Goal: Information Seeking & Learning: Learn about a topic

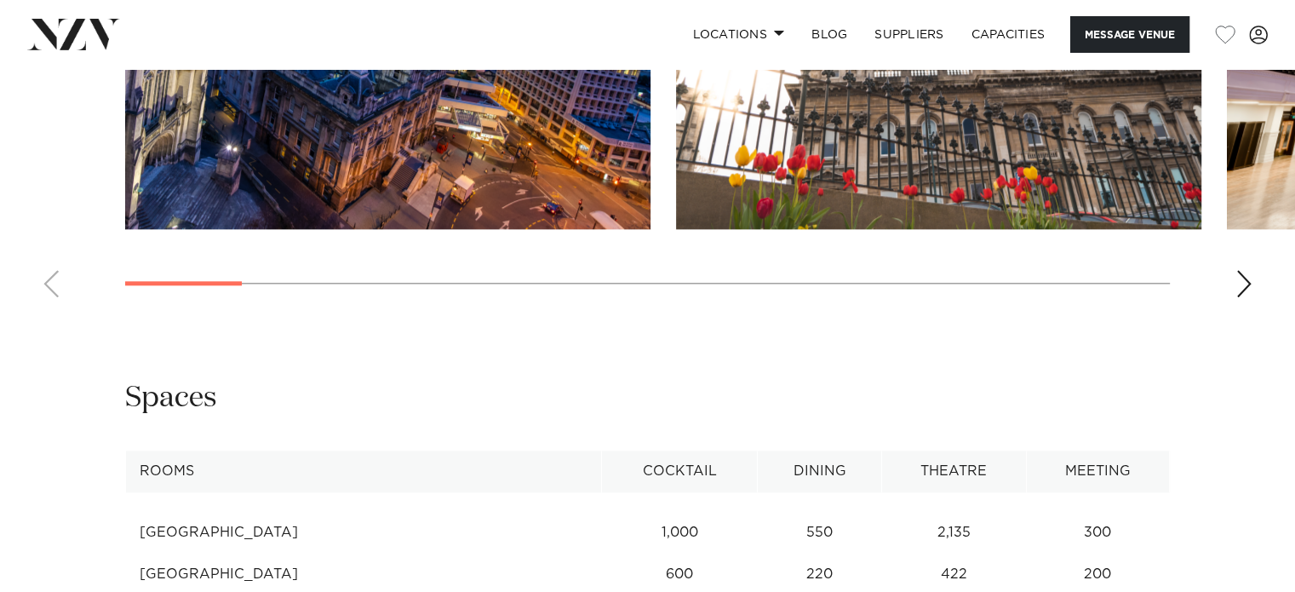
scroll to position [2213, 0]
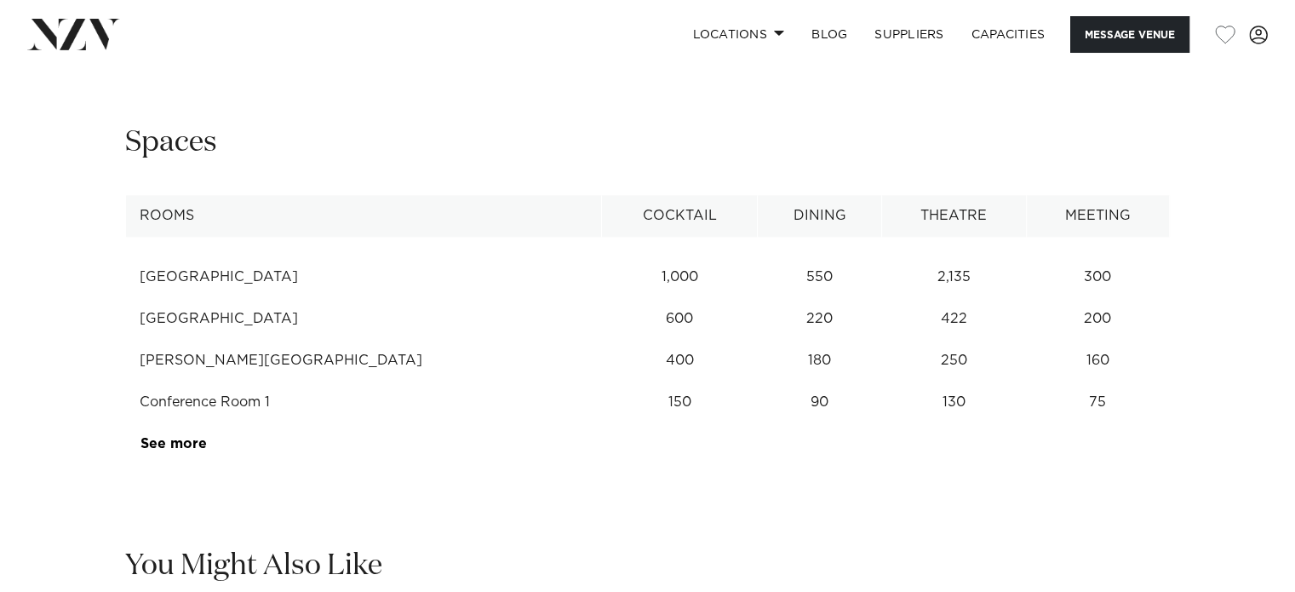
drag, startPoint x: 222, startPoint y: 312, endPoint x: 323, endPoint y: 320, distance: 100.7
click at [323, 320] on td "Glenroy Auditorium" at bounding box center [364, 319] width 476 height 42
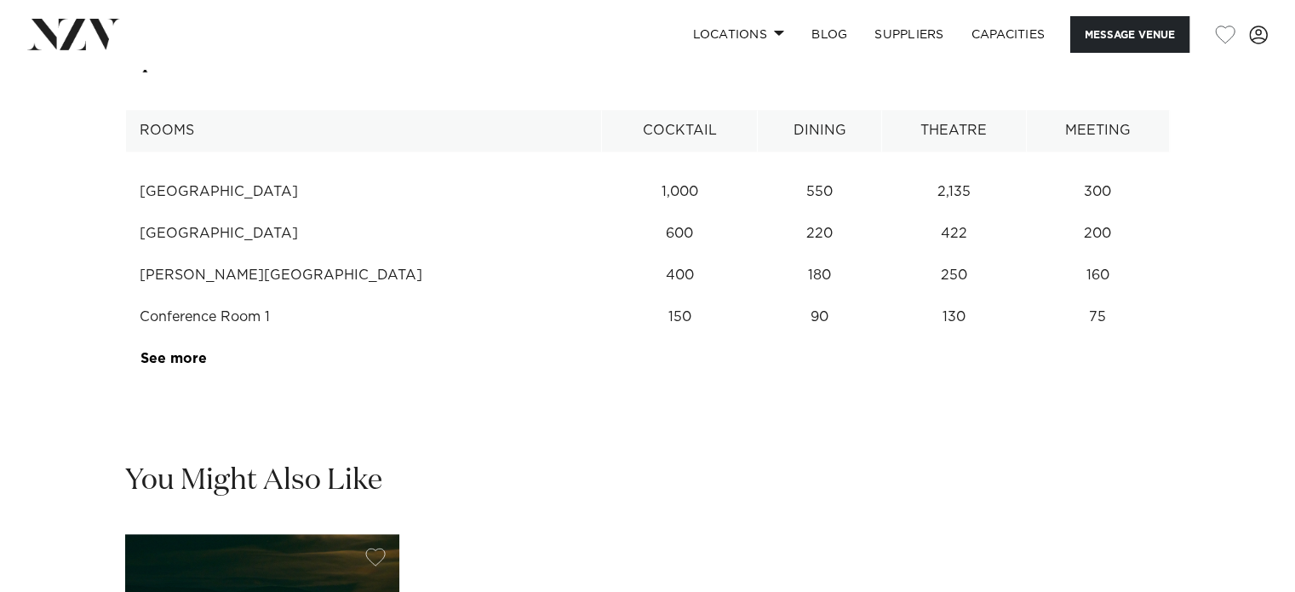
scroll to position [1873, 0]
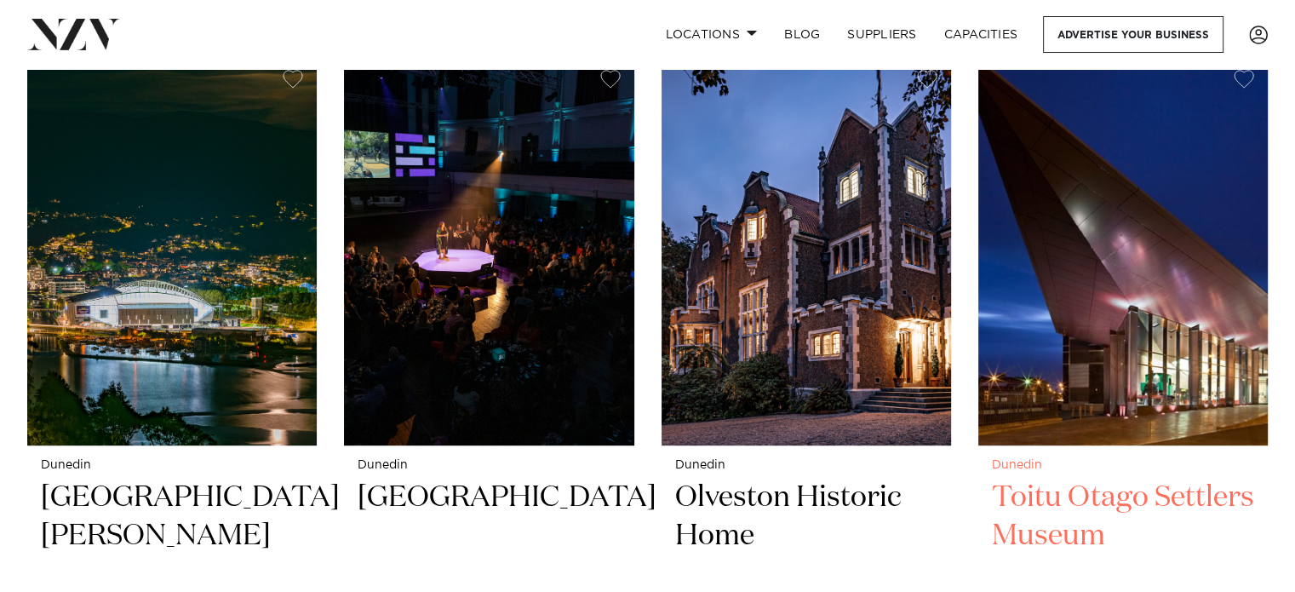
scroll to position [842, 0]
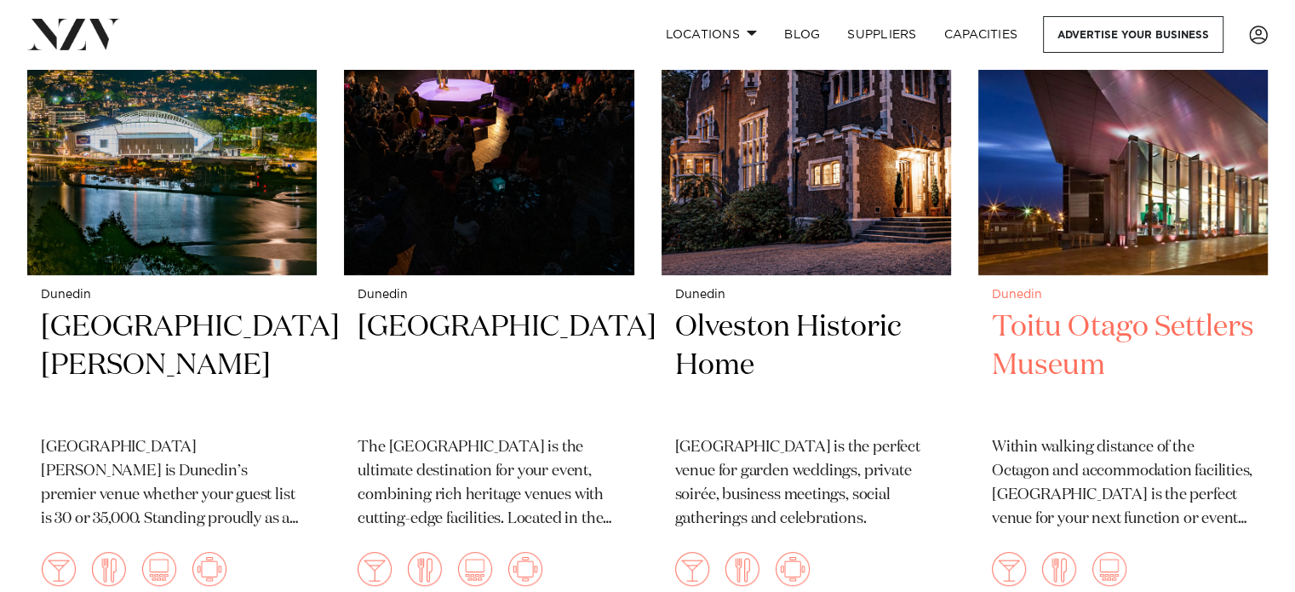
click at [1067, 308] on h2 "Toitu Otago Settlers Museum" at bounding box center [1123, 365] width 262 height 115
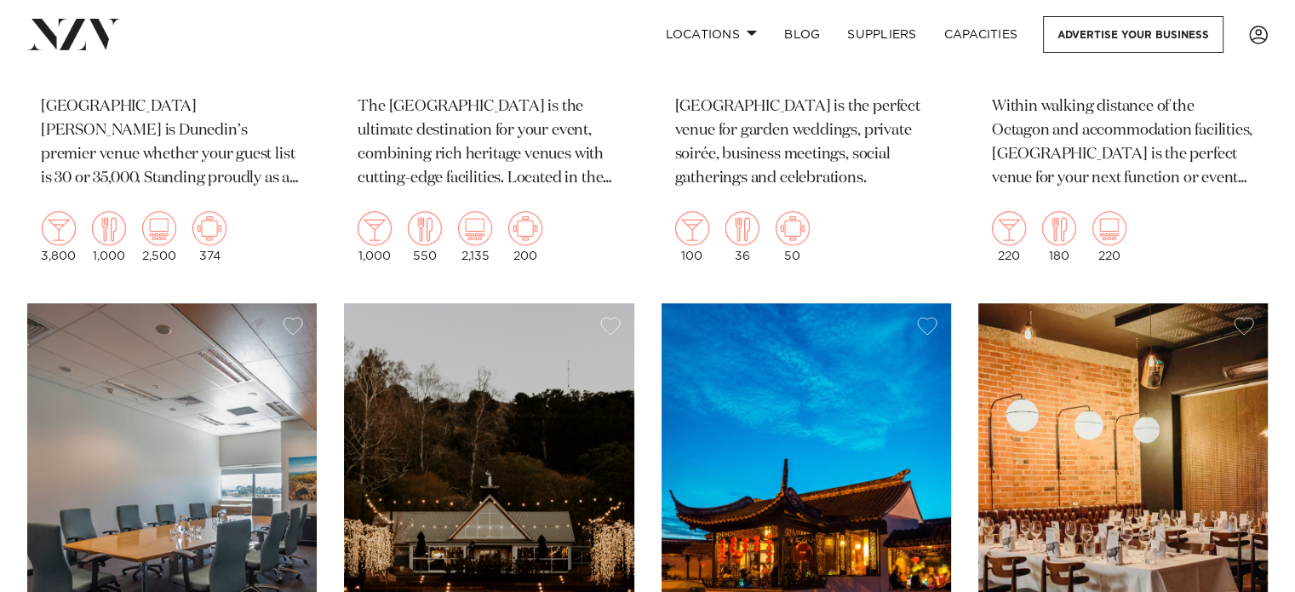
scroll to position [1353, 0]
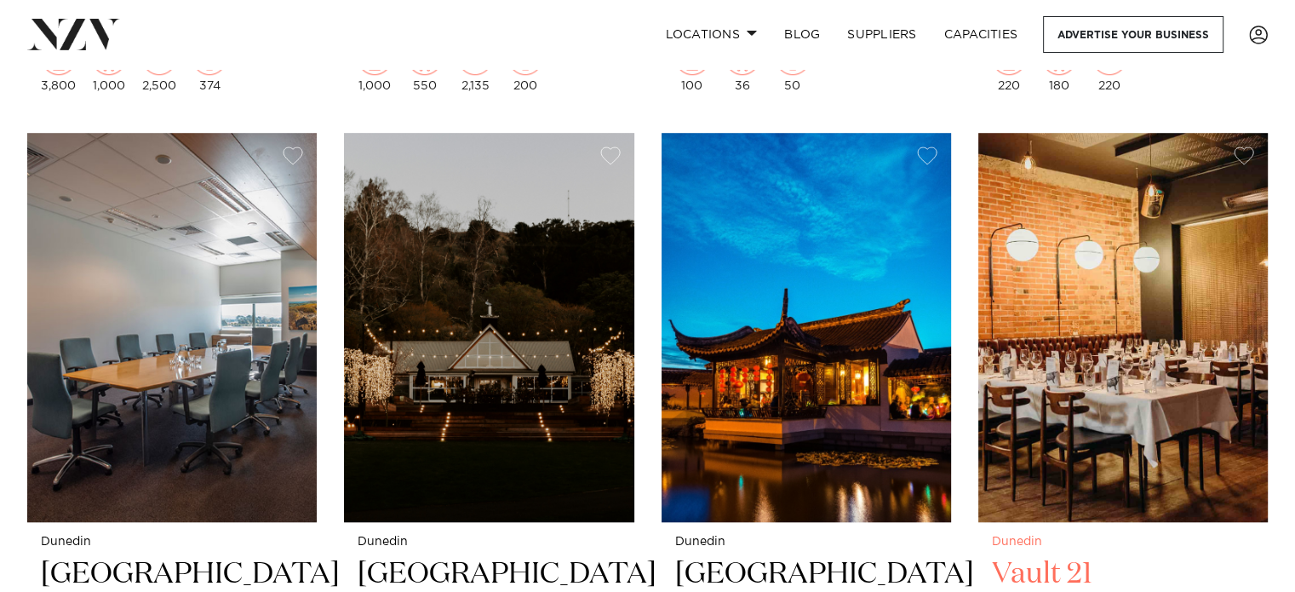
click at [1131, 346] on img at bounding box center [1122, 327] width 289 height 388
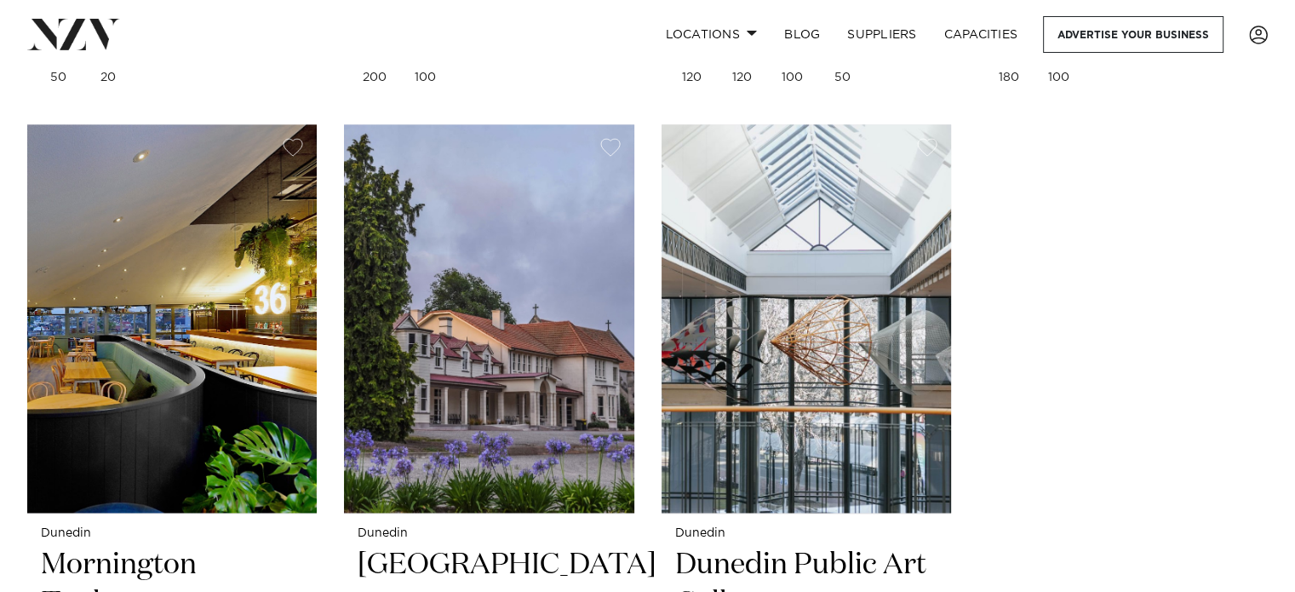
scroll to position [2204, 0]
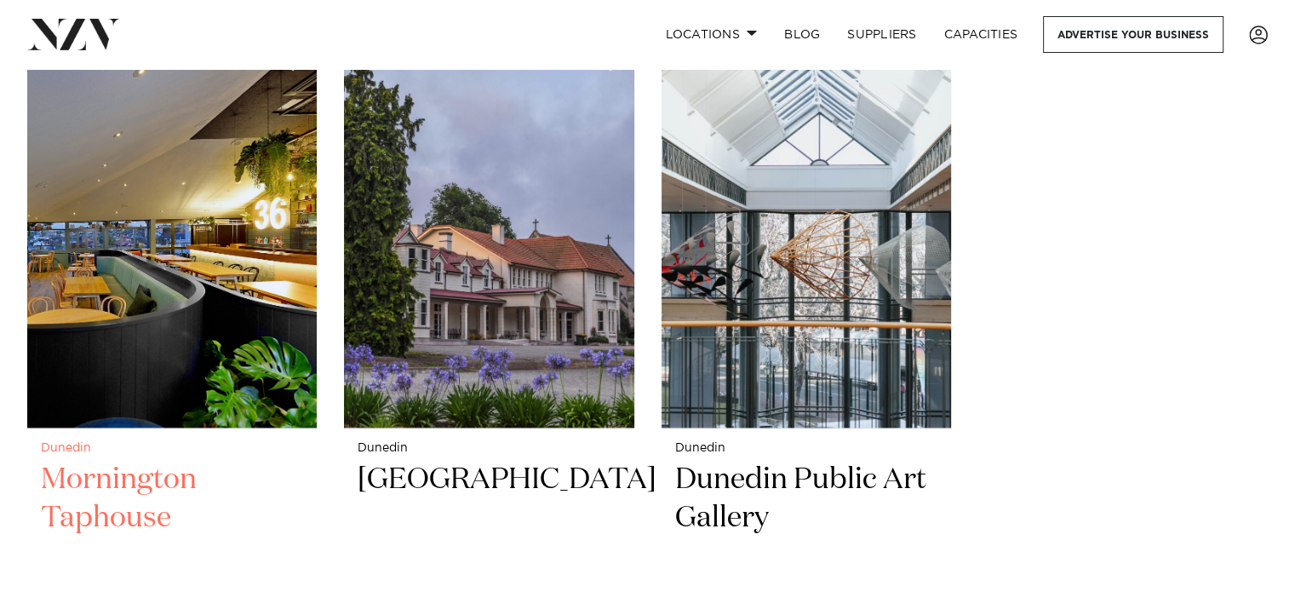
click at [140, 283] on img at bounding box center [171, 233] width 289 height 388
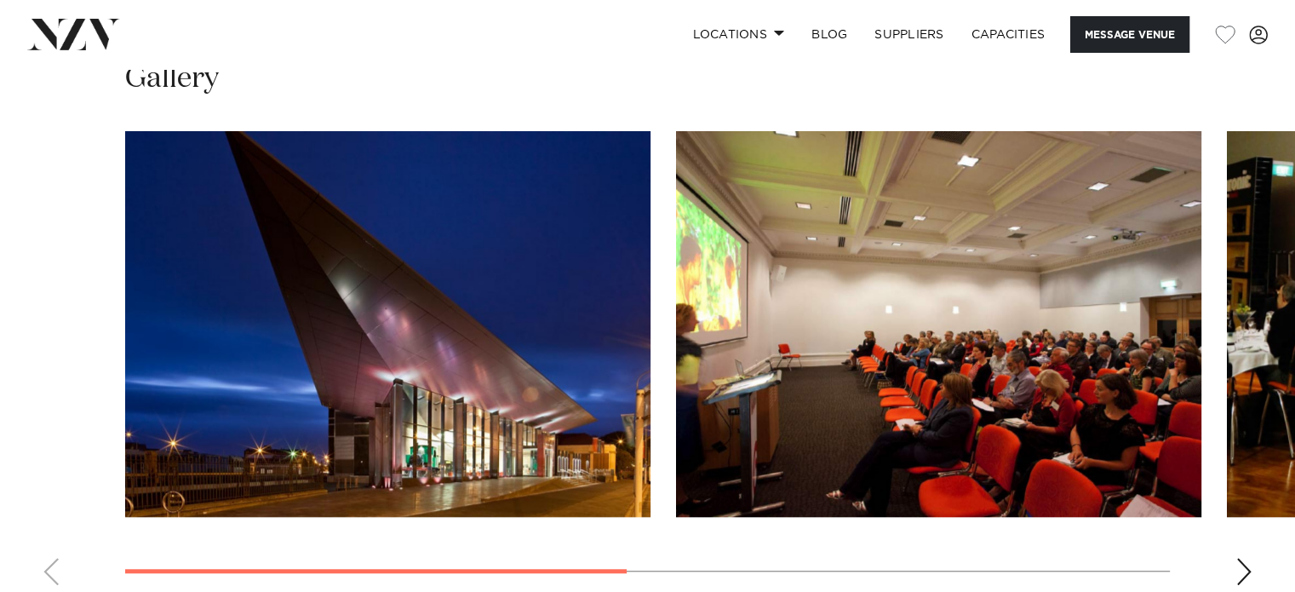
scroll to position [1277, 0]
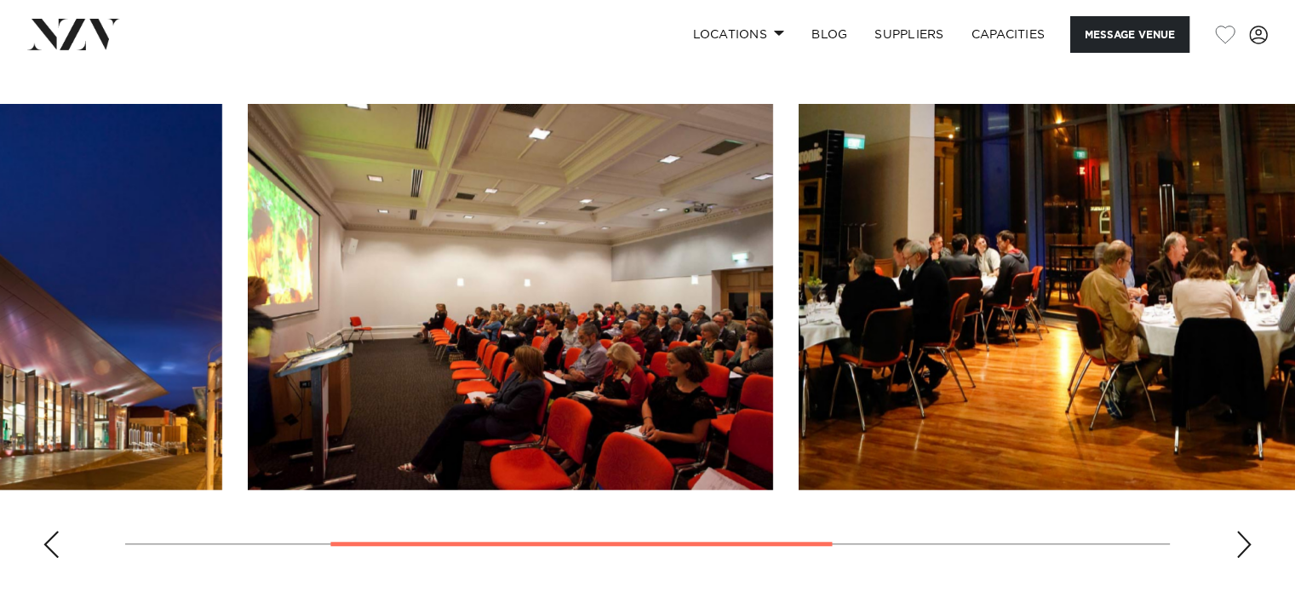
click at [436, 392] on img "2 / 4" at bounding box center [510, 297] width 525 height 386
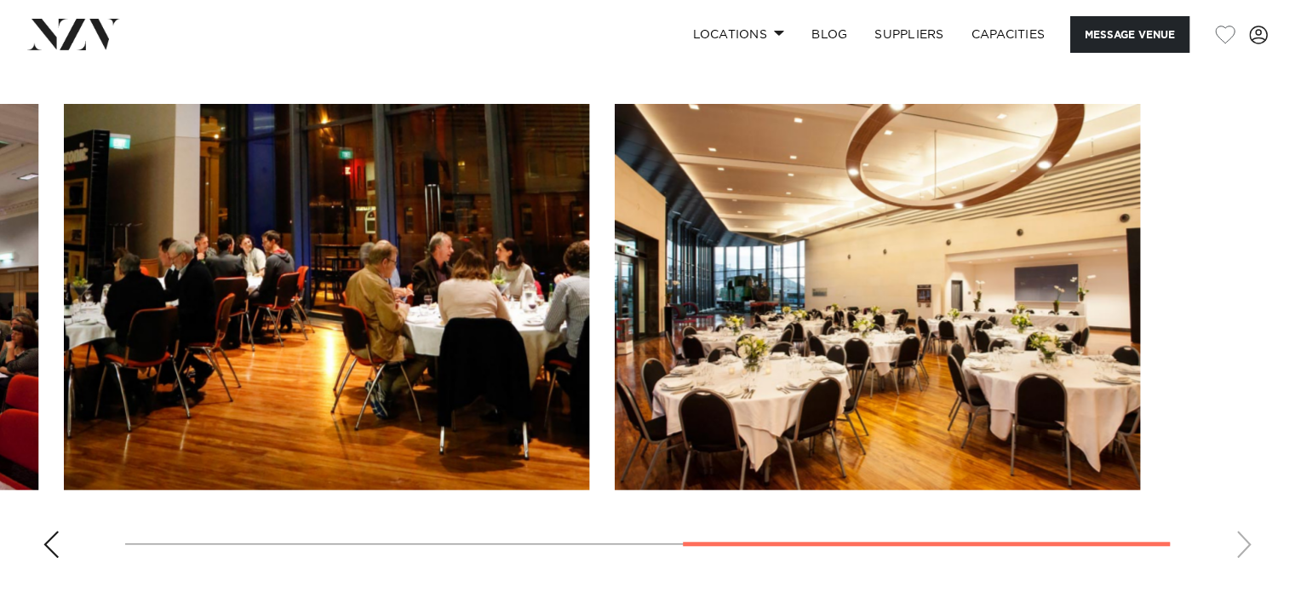
click at [269, 391] on img "3 / 4" at bounding box center [326, 297] width 525 height 386
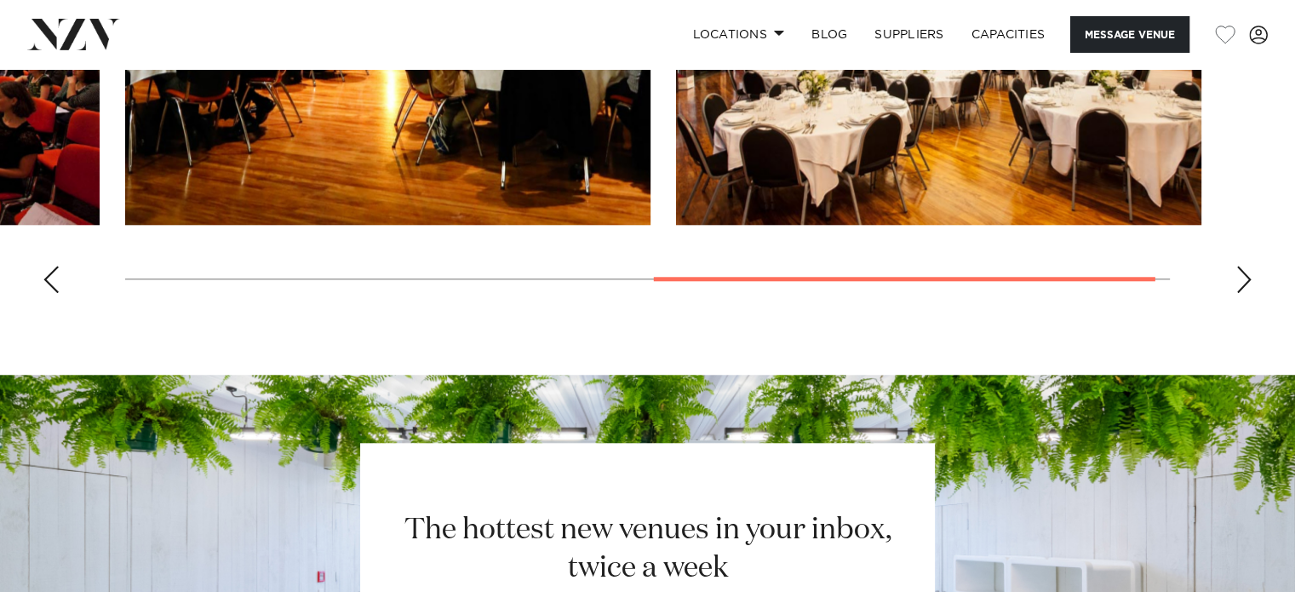
scroll to position [1447, 0]
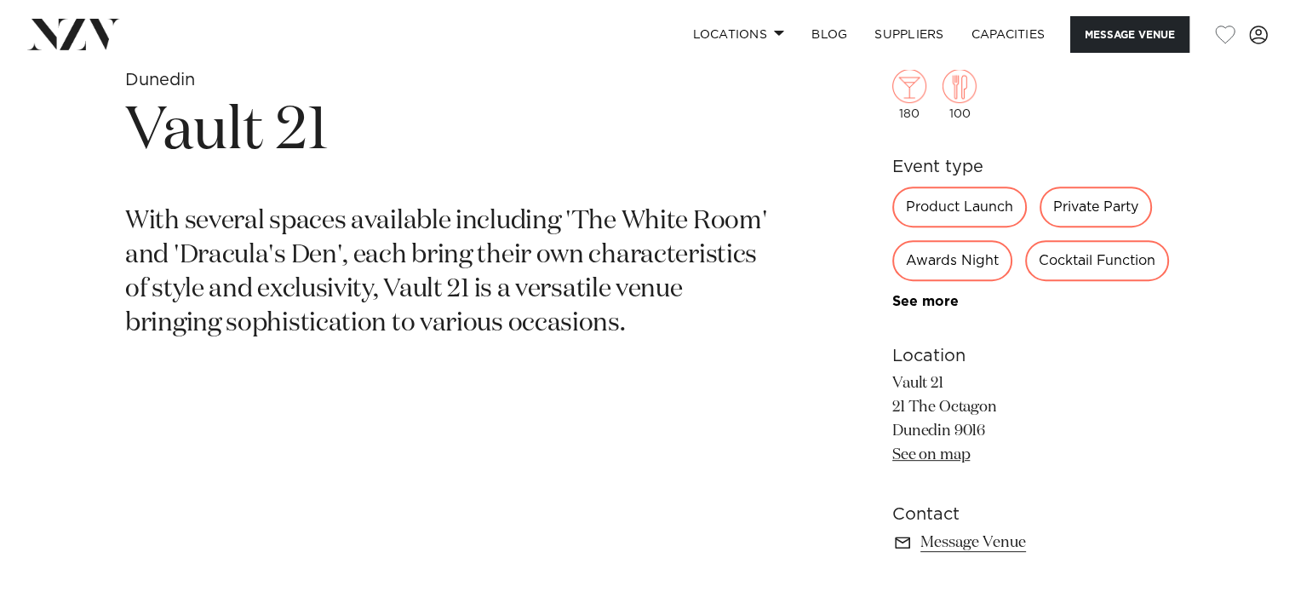
scroll to position [681, 0]
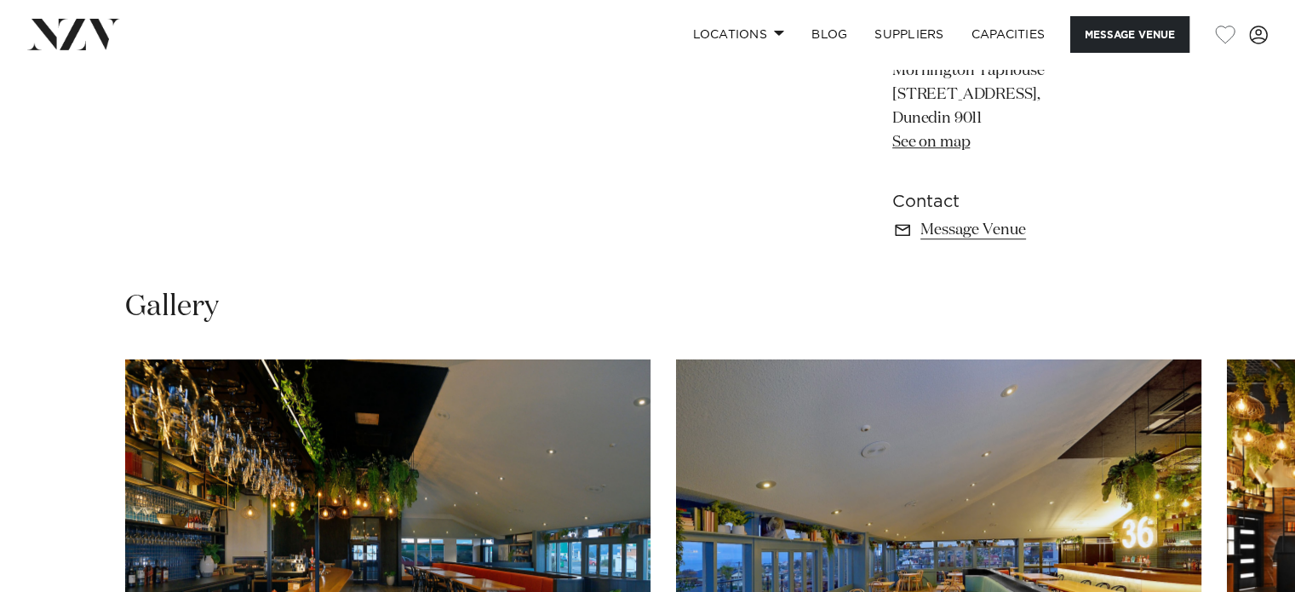
scroll to position [1192, 0]
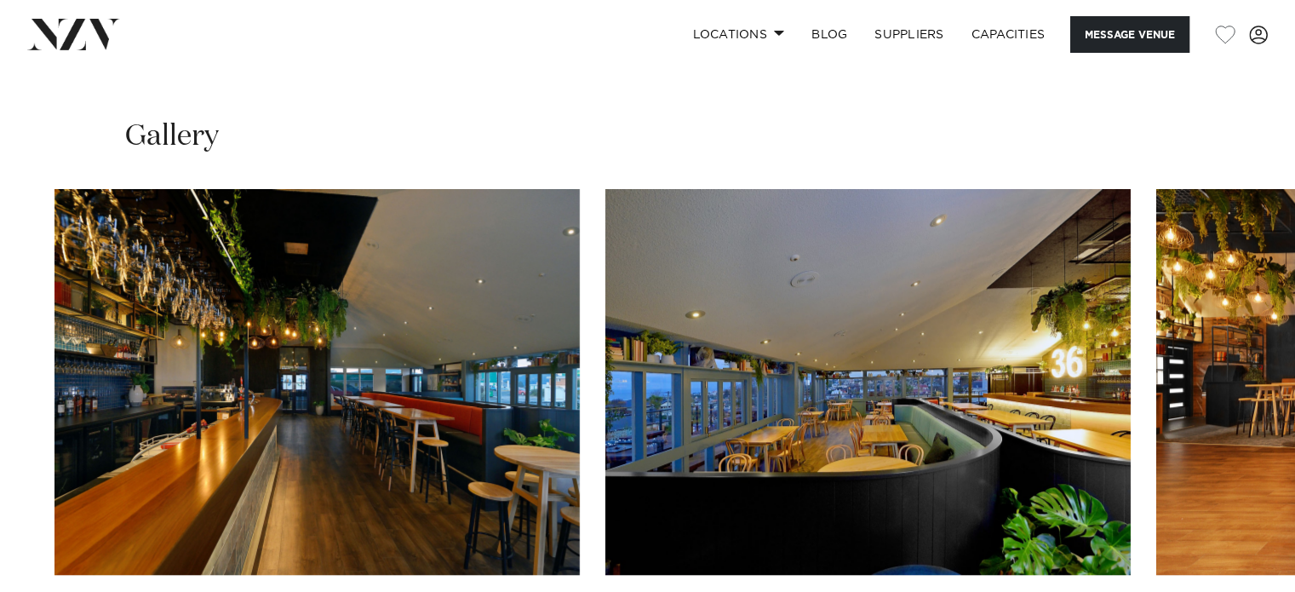
click at [605, 385] on img "2 / 4" at bounding box center [867, 382] width 525 height 386
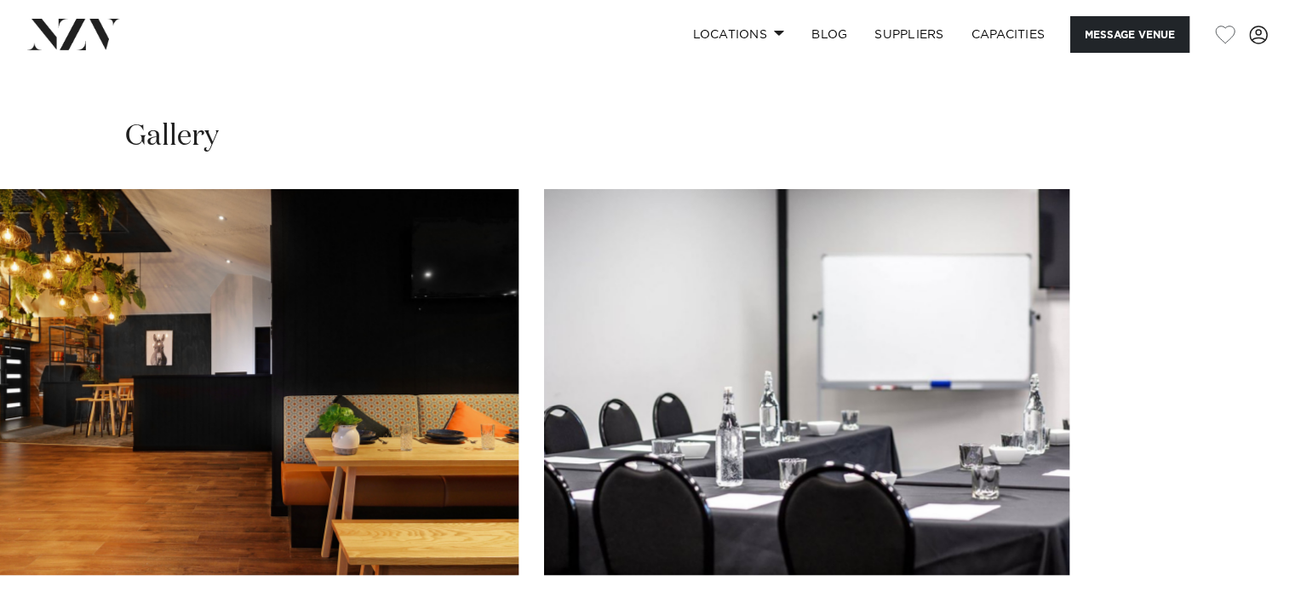
click at [198, 404] on img "3 / 4" at bounding box center [255, 382] width 525 height 386
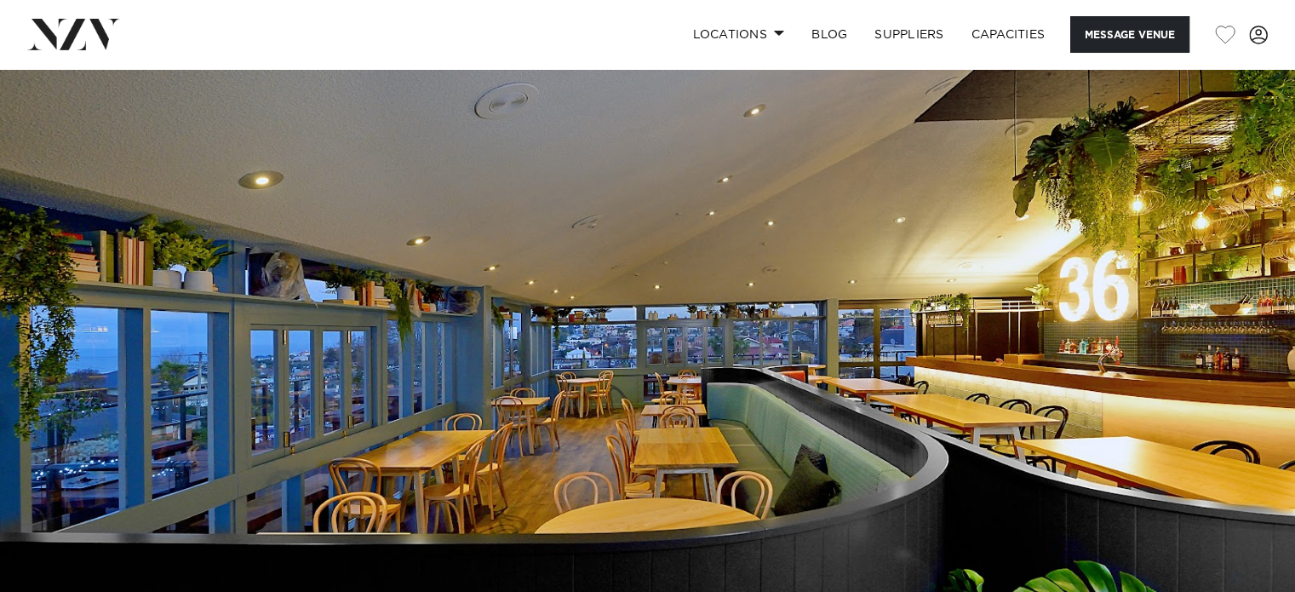
scroll to position [0, 0]
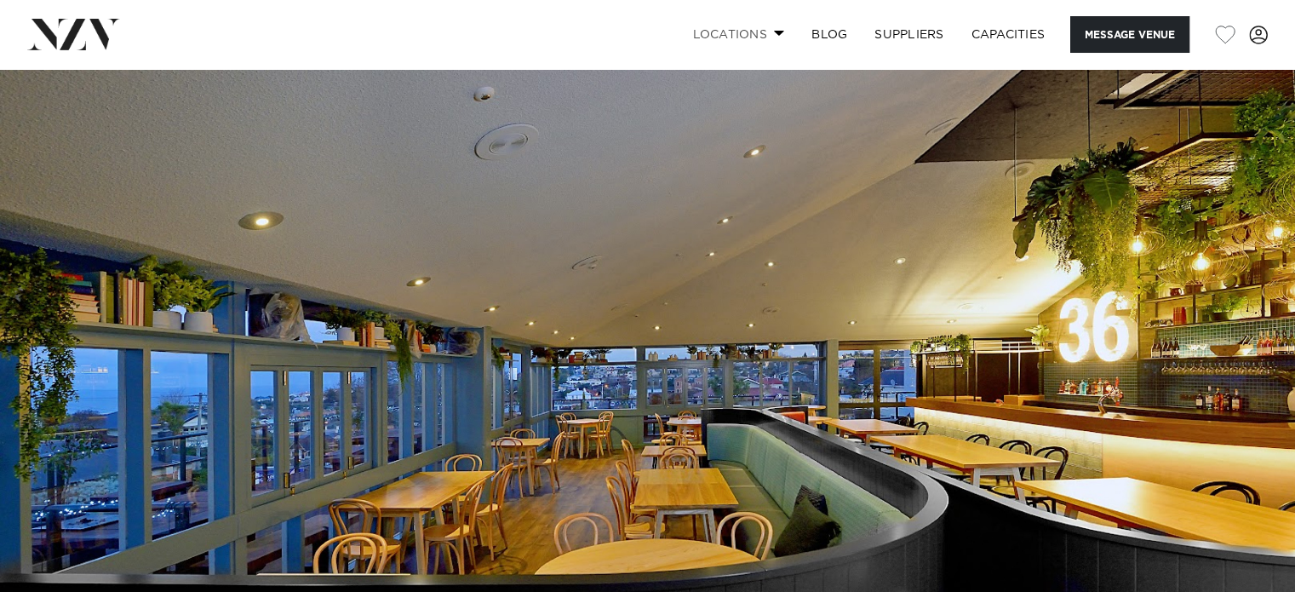
click at [719, 28] on link "Locations" at bounding box center [737, 34] width 119 height 37
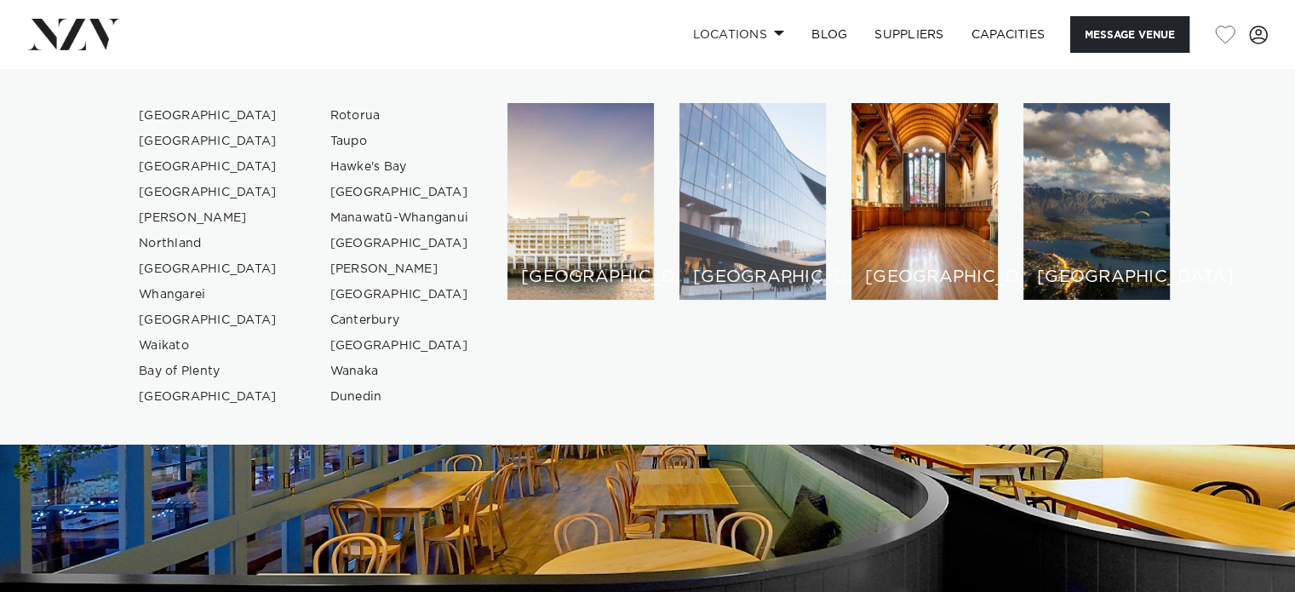
click at [737, 240] on div "[GEOGRAPHIC_DATA]" at bounding box center [752, 201] width 146 height 197
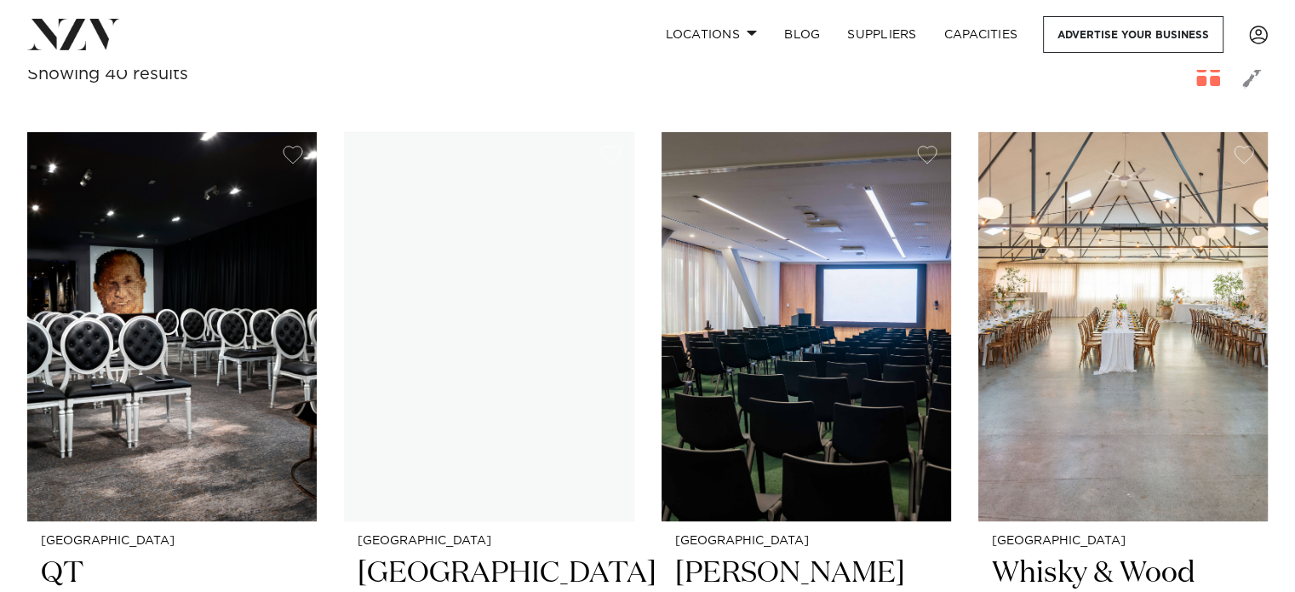
scroll to position [681, 0]
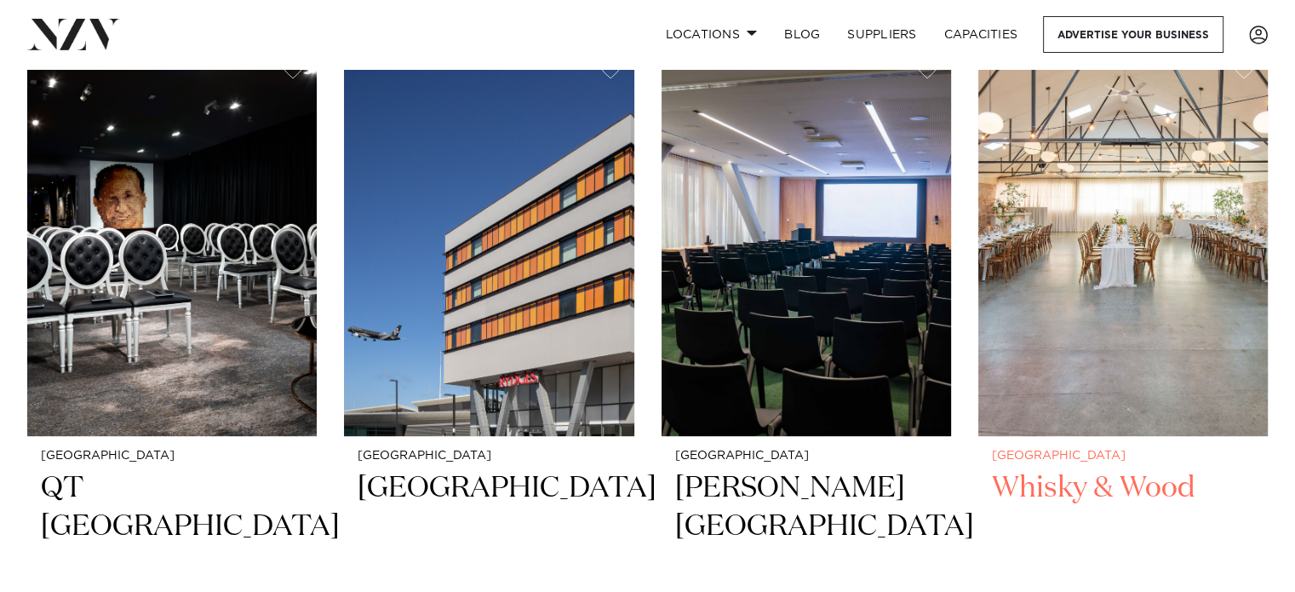
click at [1085, 390] on img at bounding box center [1122, 241] width 289 height 388
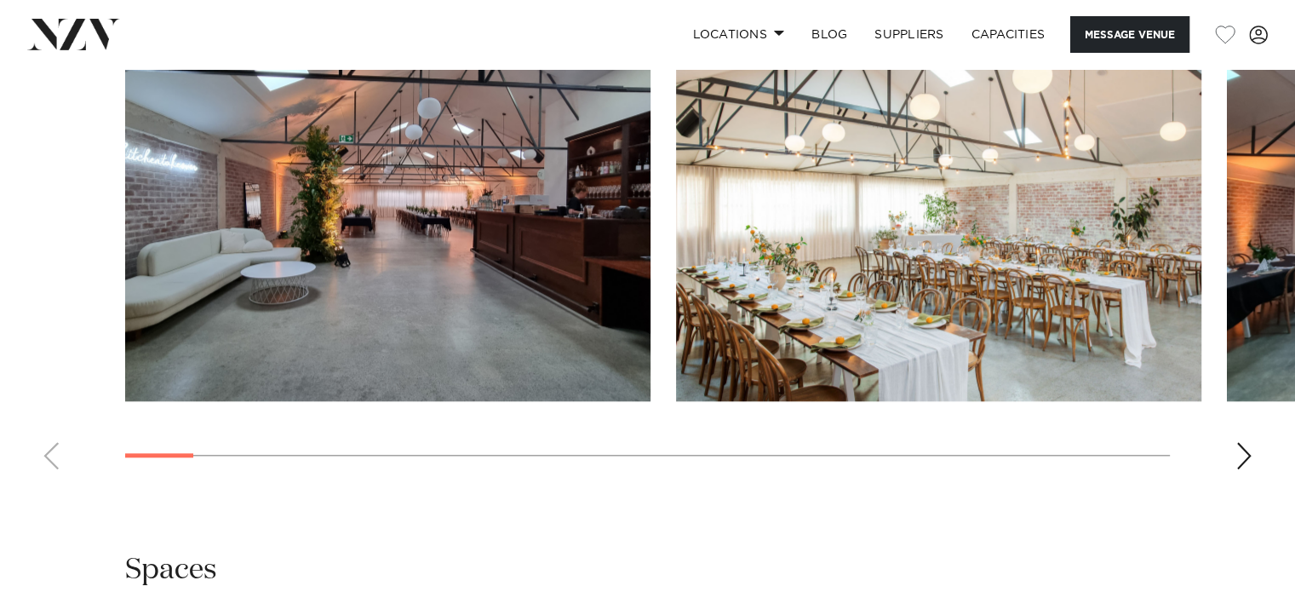
scroll to position [1703, 0]
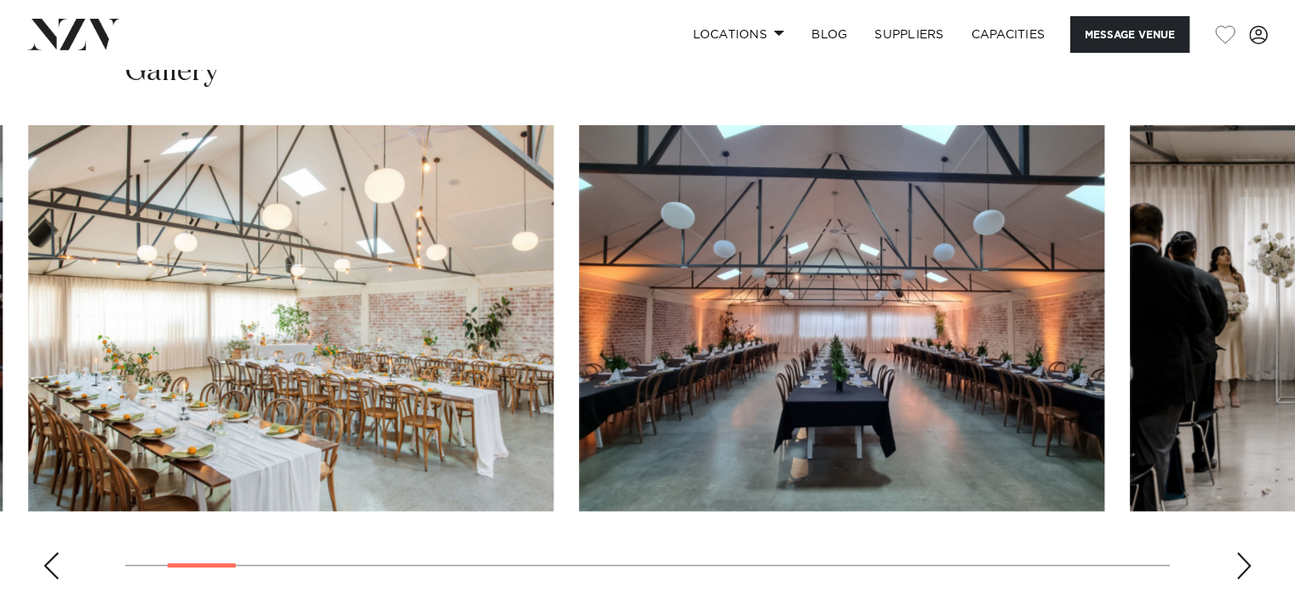
click at [198, 361] on img "2 / 29" at bounding box center [290, 318] width 525 height 386
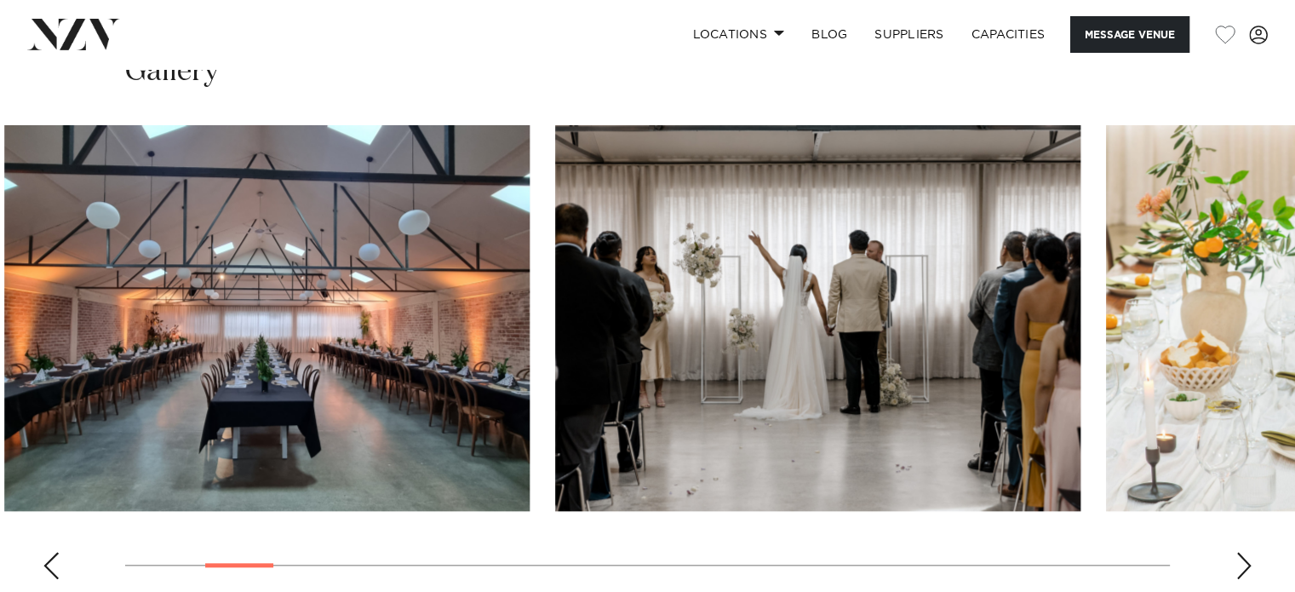
click at [274, 370] on img "3 / 29" at bounding box center [266, 318] width 525 height 386
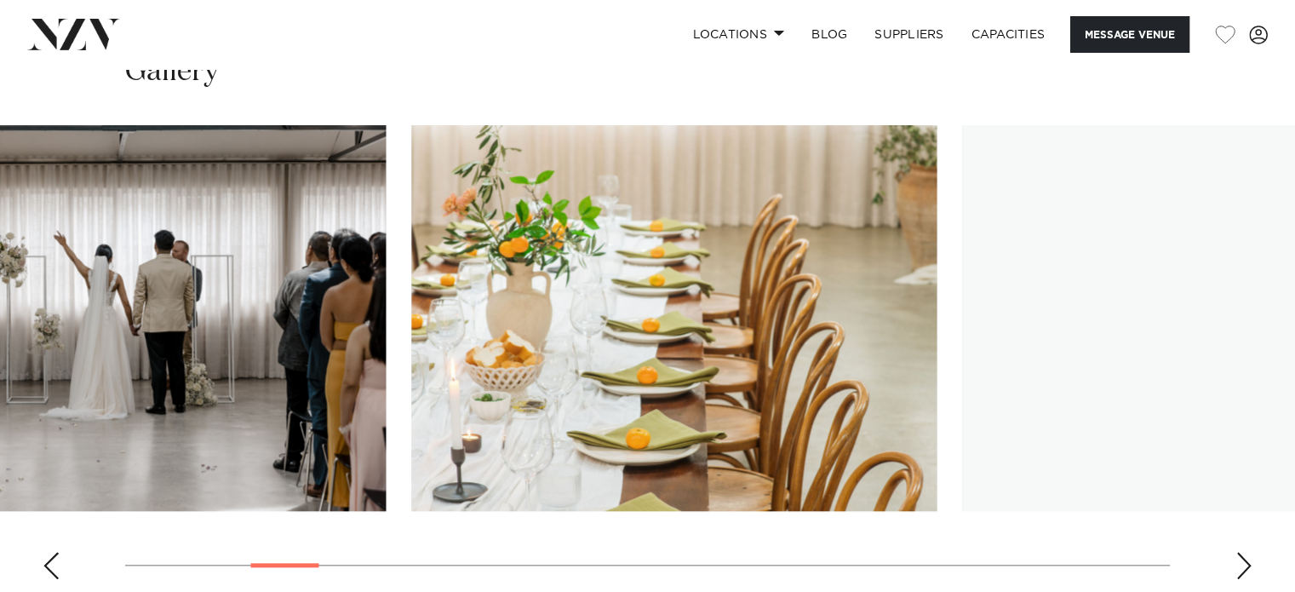
click at [178, 391] on img "4 / 29" at bounding box center [122, 318] width 525 height 386
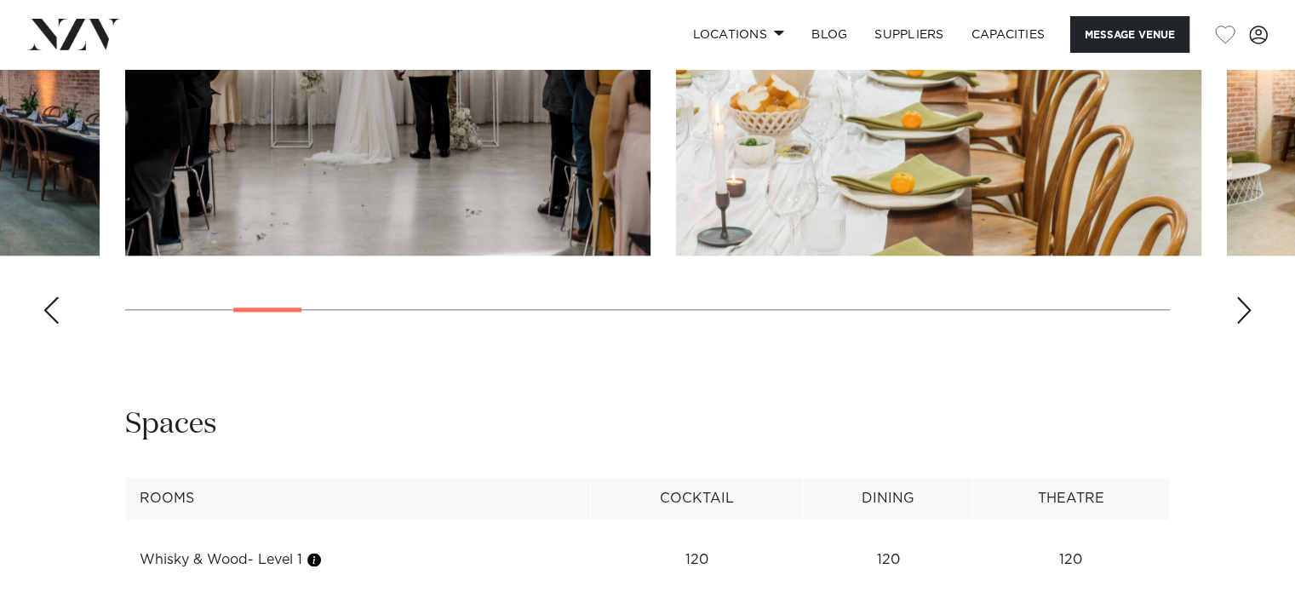
scroll to position [1532, 0]
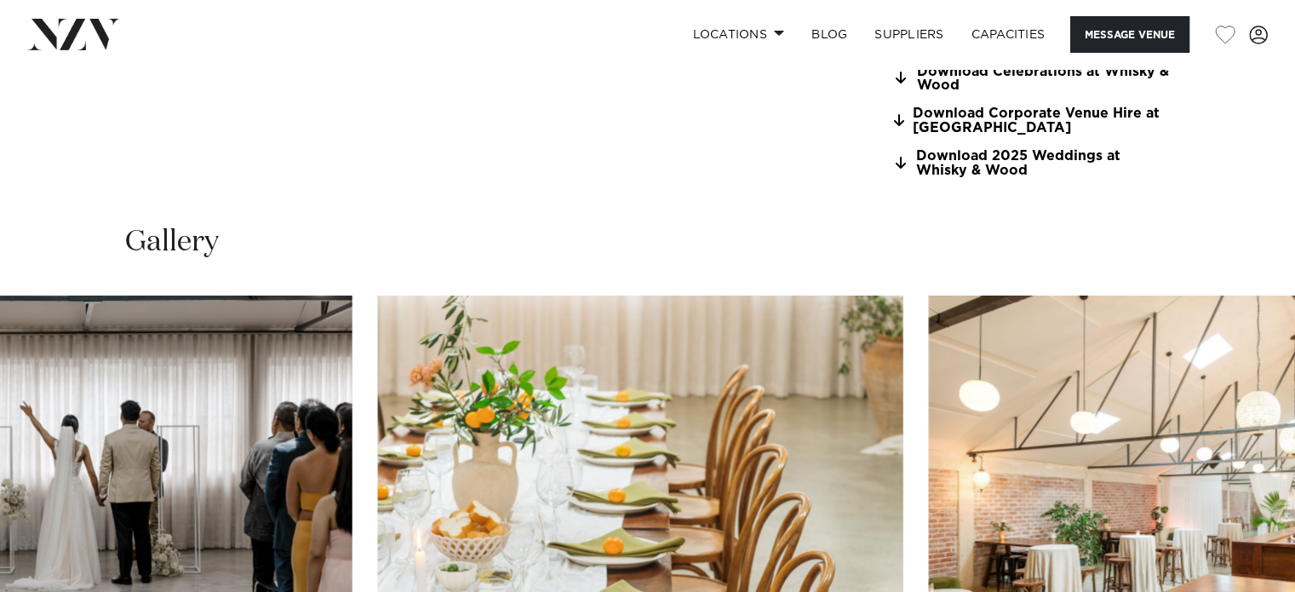
click at [378, 468] on img "5 / 29" at bounding box center [640, 488] width 525 height 386
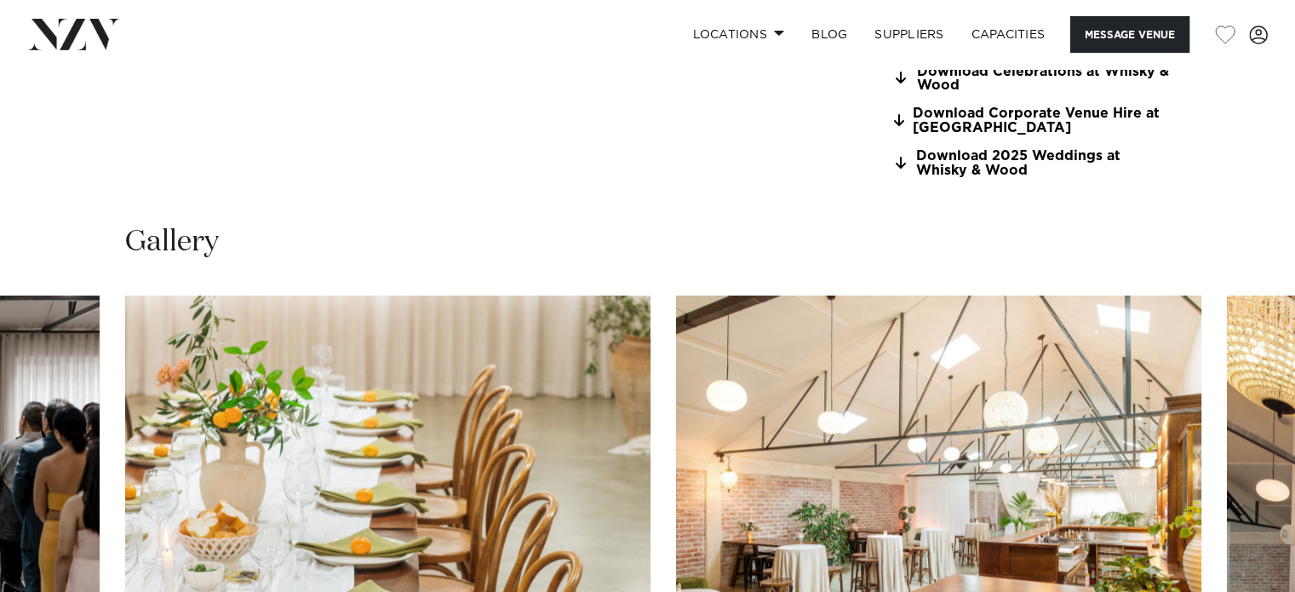
scroll to position [1617, 0]
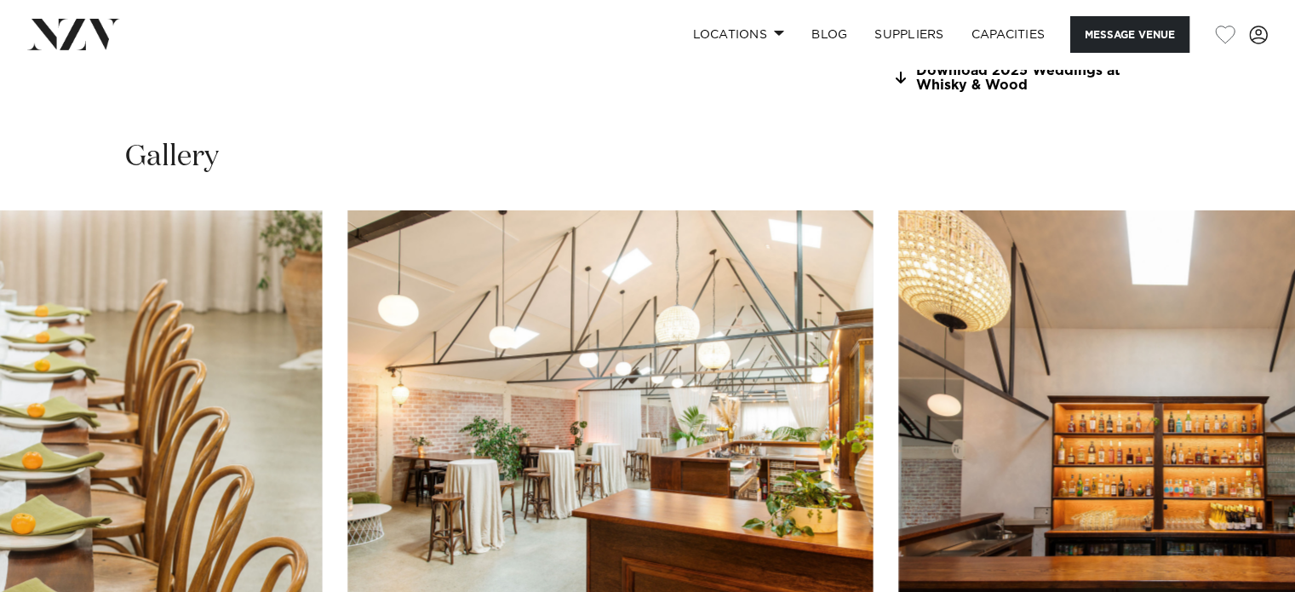
click at [658, 466] on img "6 / 29" at bounding box center [609, 403] width 525 height 386
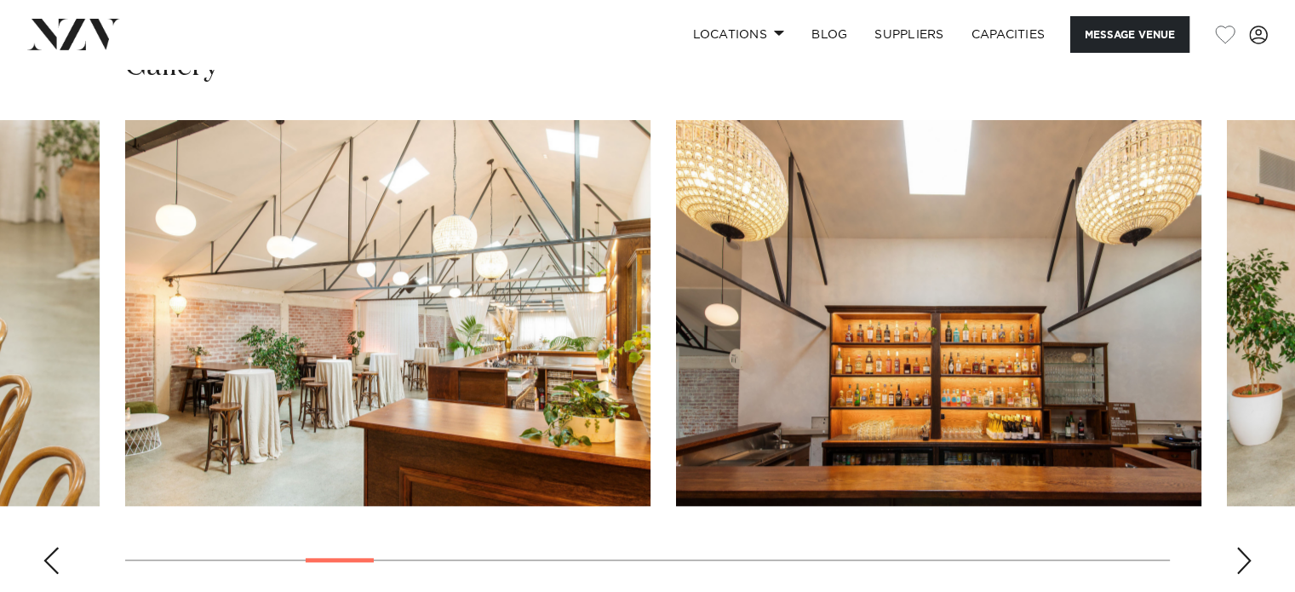
scroll to position [1873, 0]
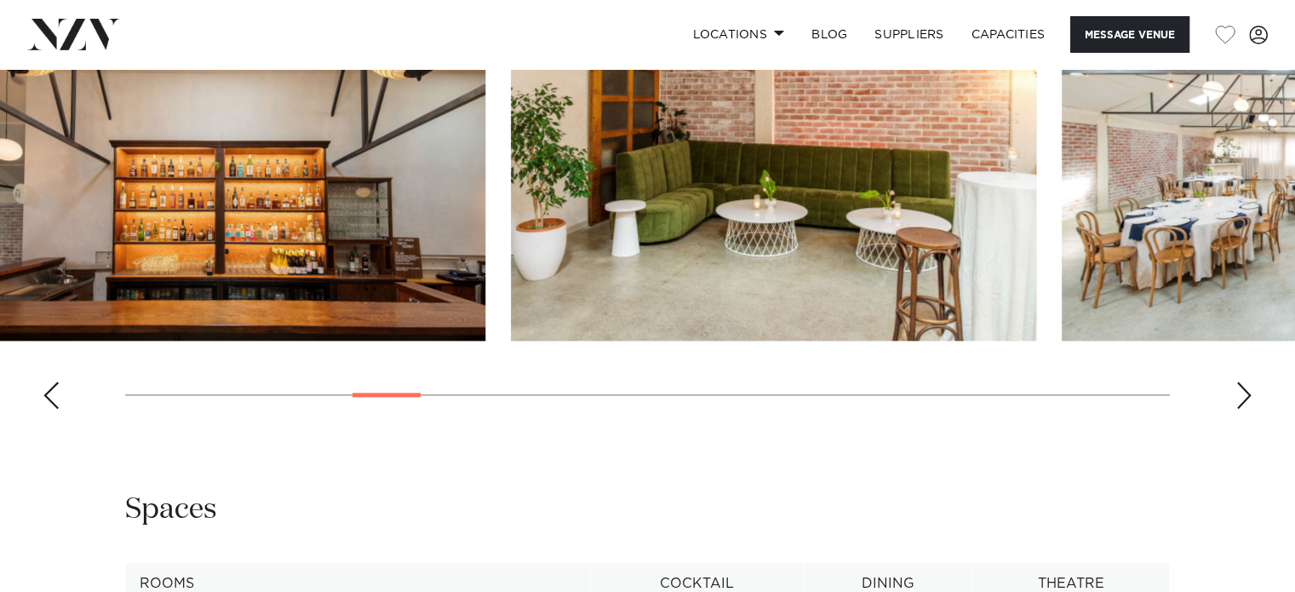
click at [303, 272] on img "7 / 29" at bounding box center [222, 148] width 525 height 386
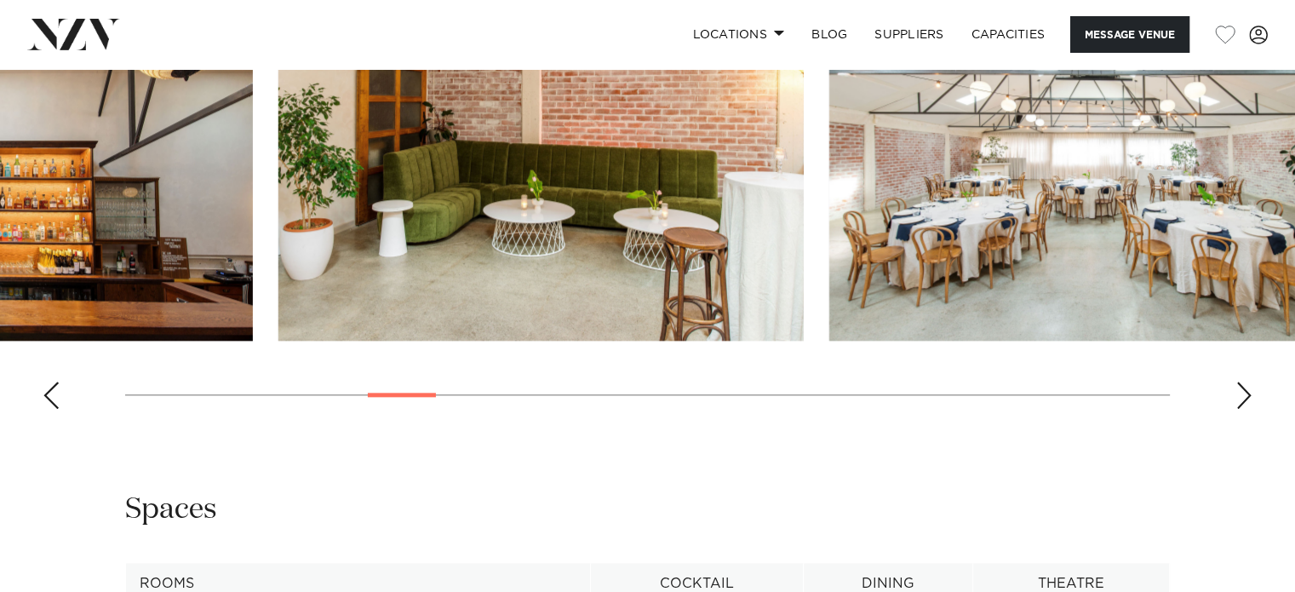
click at [537, 408] on swiper-container at bounding box center [647, 188] width 1295 height 467
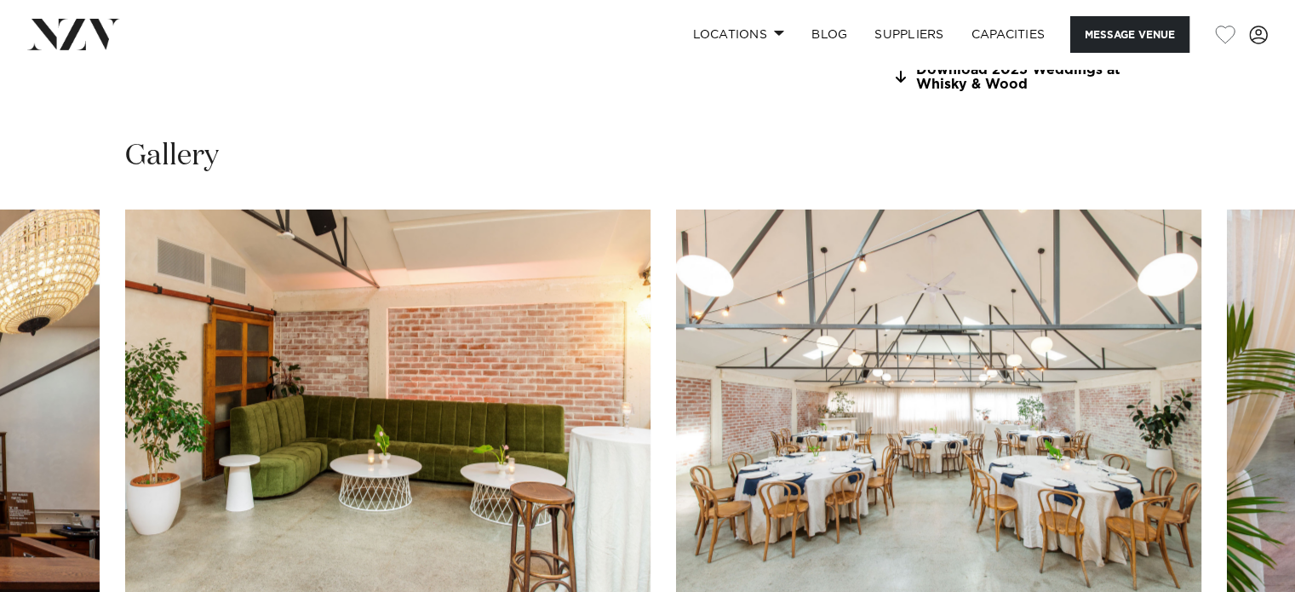
scroll to position [1617, 0]
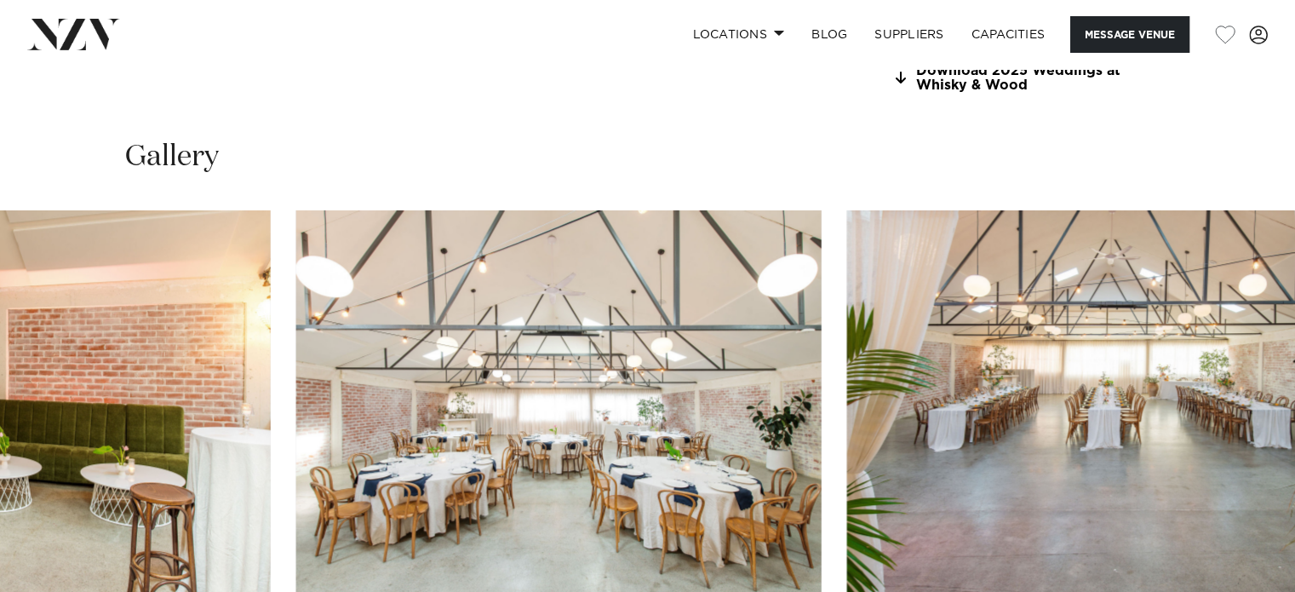
click at [370, 504] on img "9 / 29" at bounding box center [558, 403] width 525 height 386
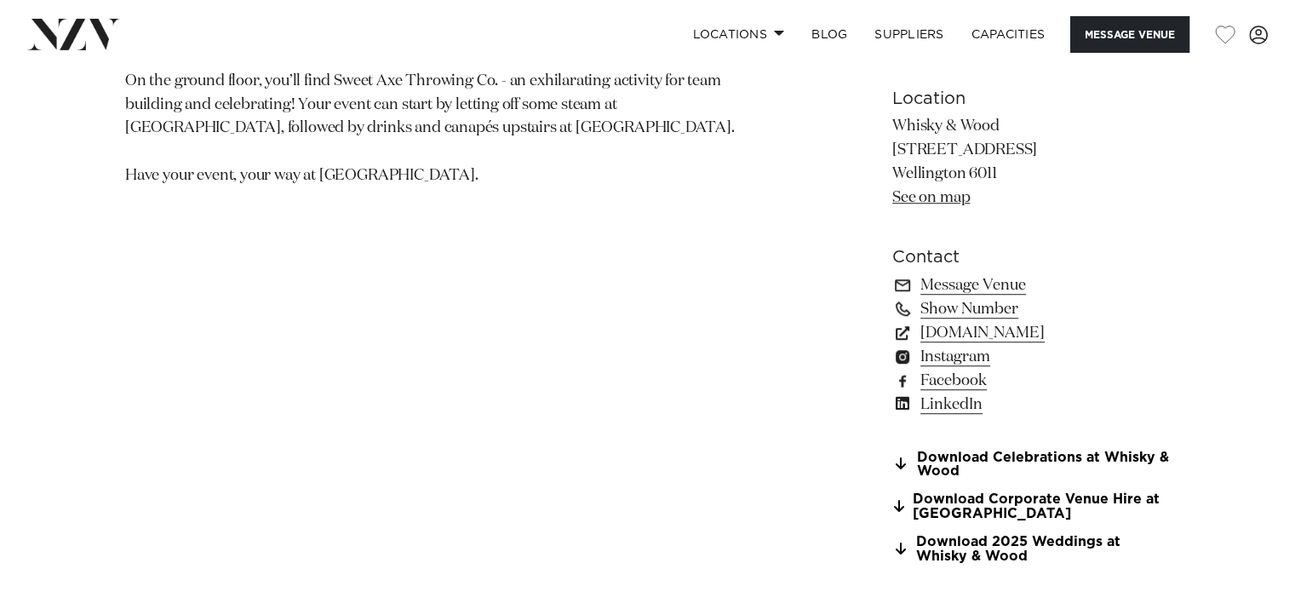
scroll to position [1192, 0]
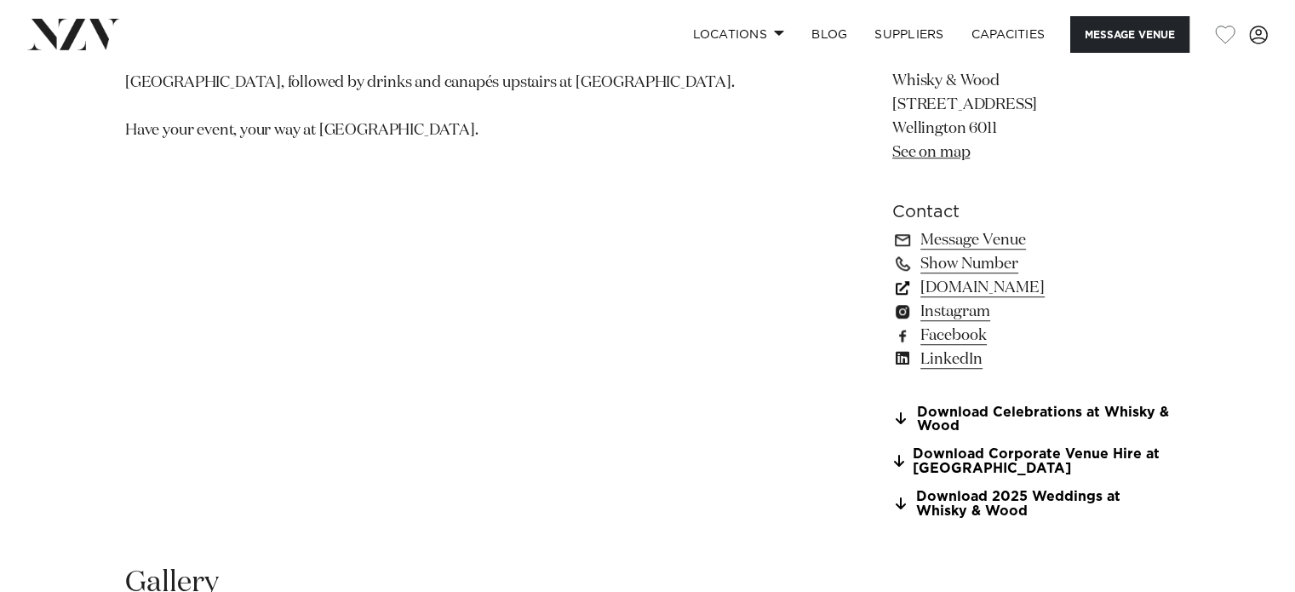
click at [1041, 288] on link "www.whiskyandwood.co.nz" at bounding box center [1031, 288] width 278 height 24
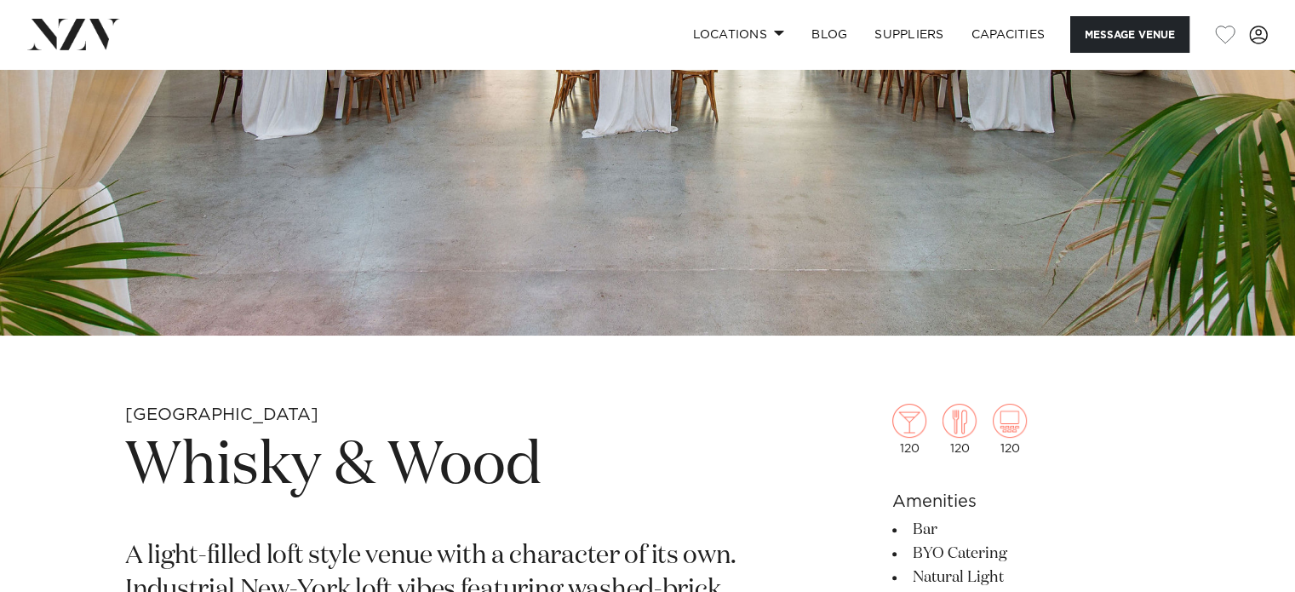
scroll to position [0, 0]
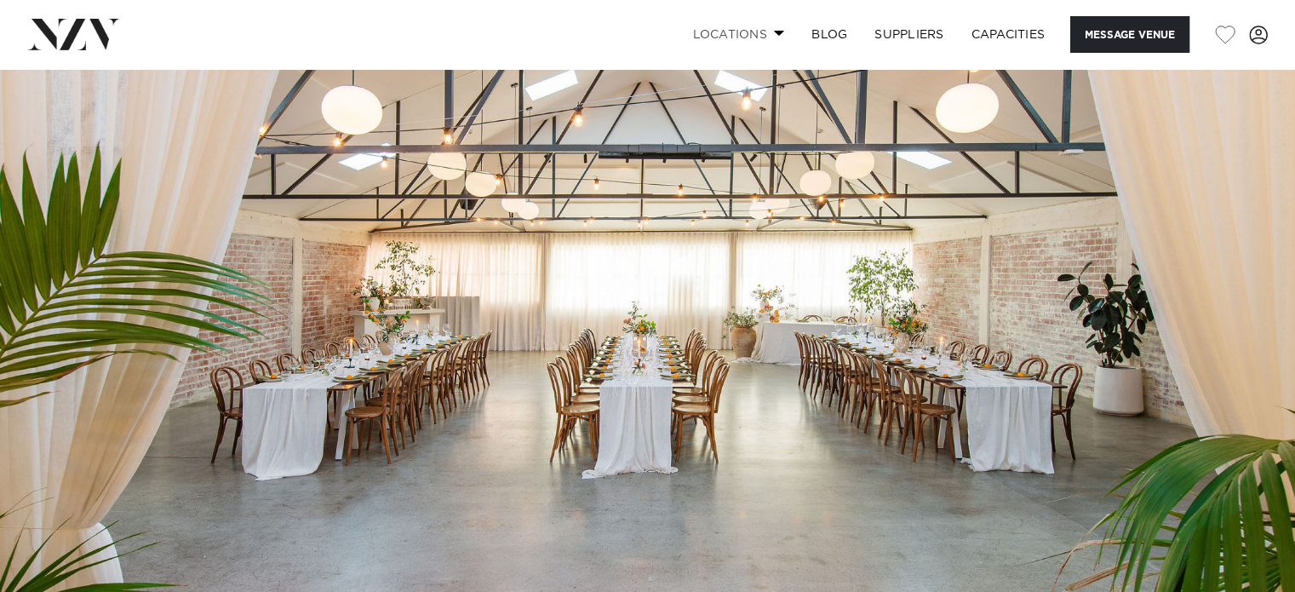
click at [737, 37] on link "Locations" at bounding box center [737, 34] width 119 height 37
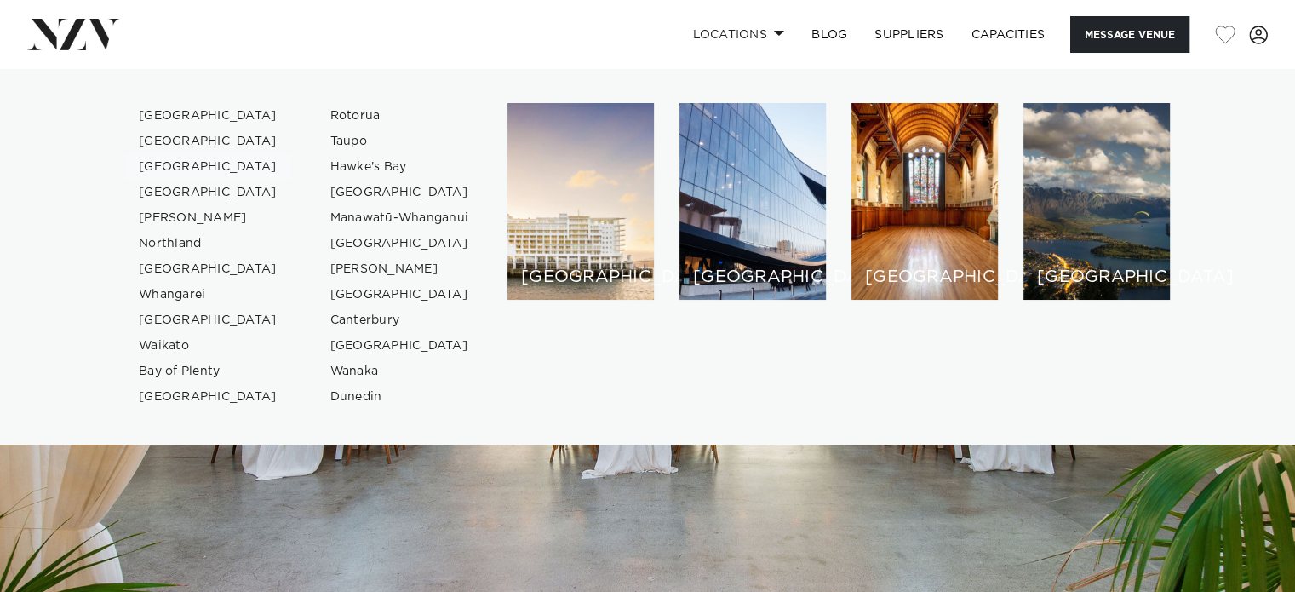
click at [172, 162] on link "[GEOGRAPHIC_DATA]" at bounding box center [208, 167] width 166 height 26
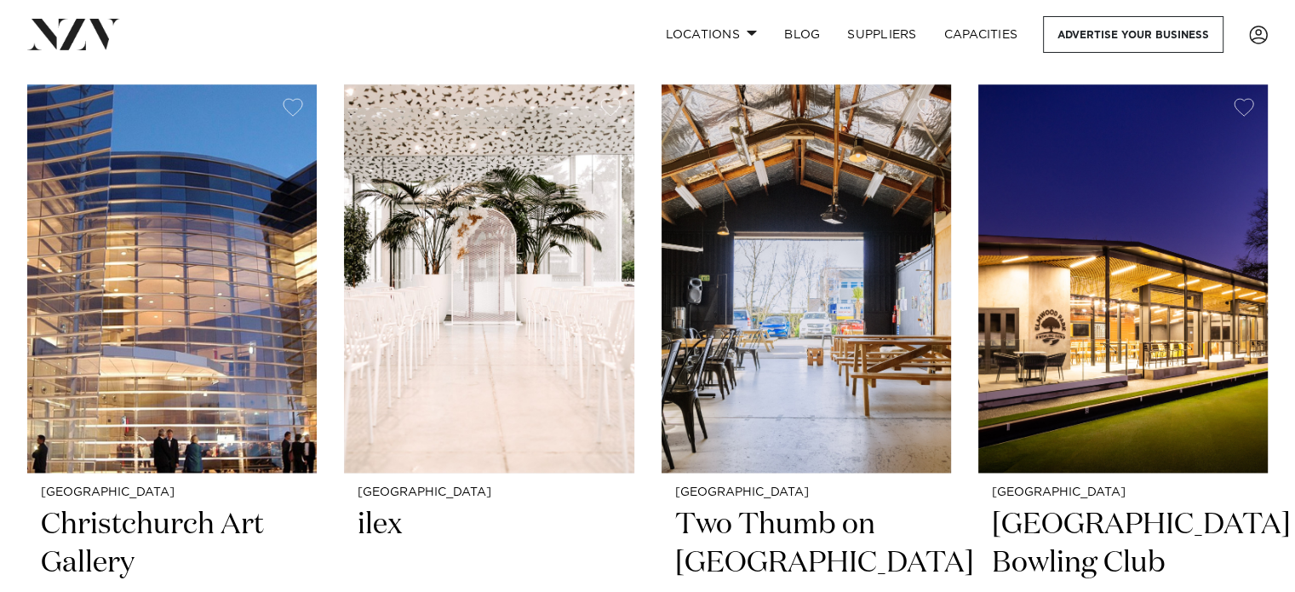
scroll to position [2213, 0]
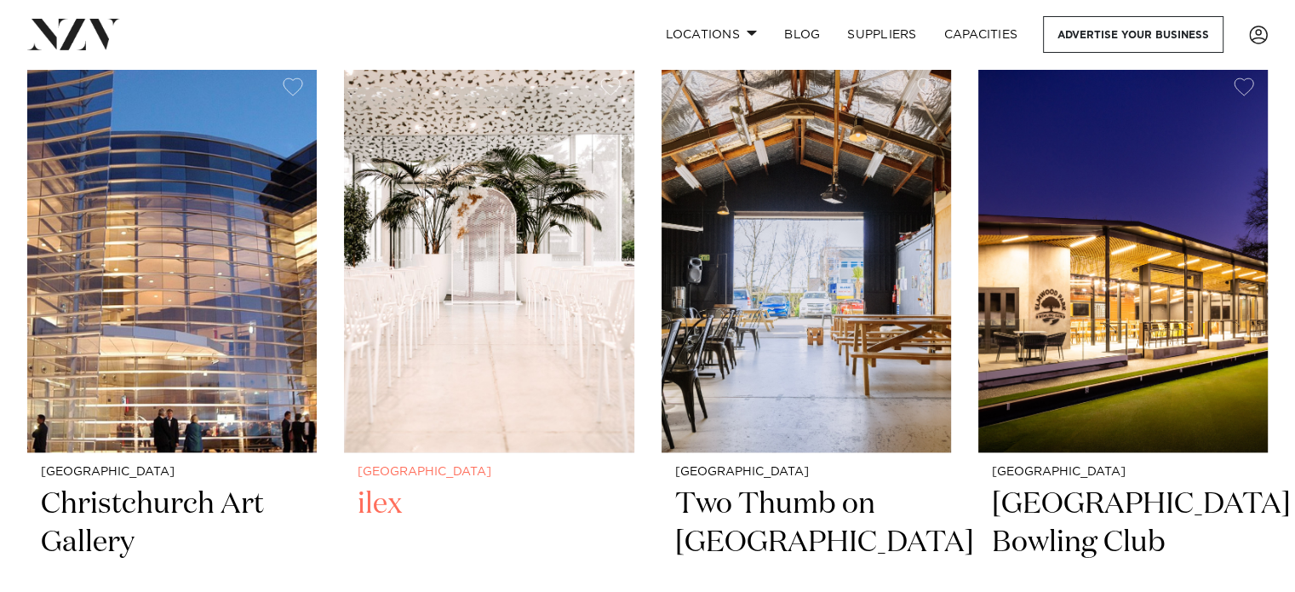
click at [484, 364] on img at bounding box center [488, 258] width 289 height 388
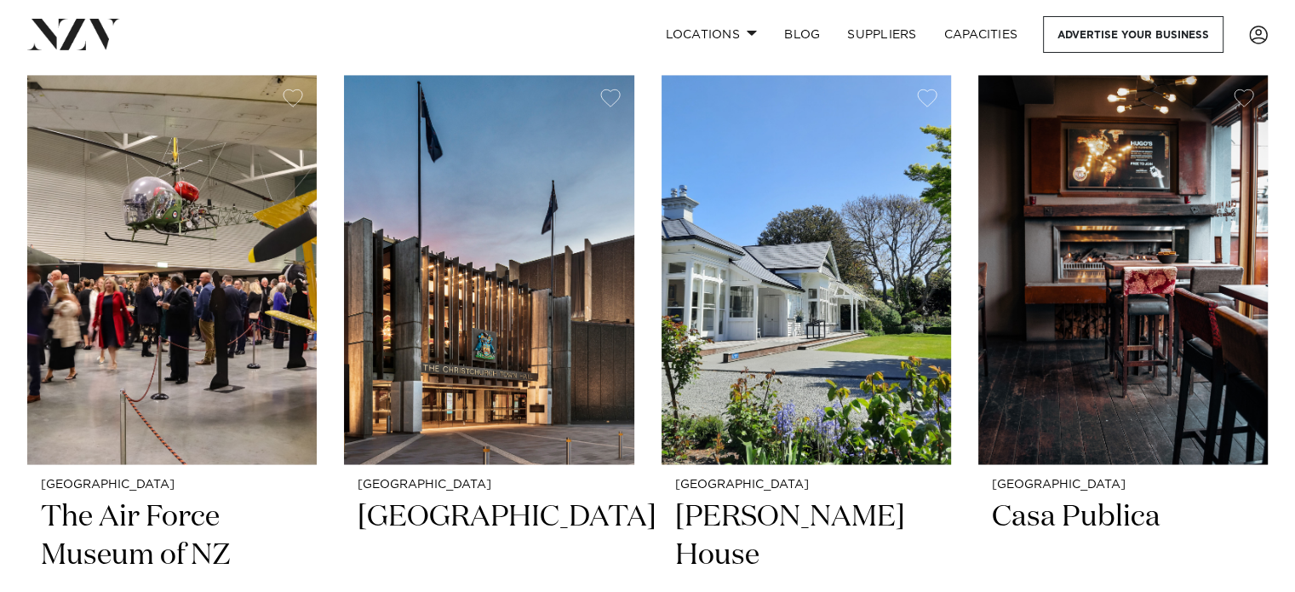
scroll to position [2970, 0]
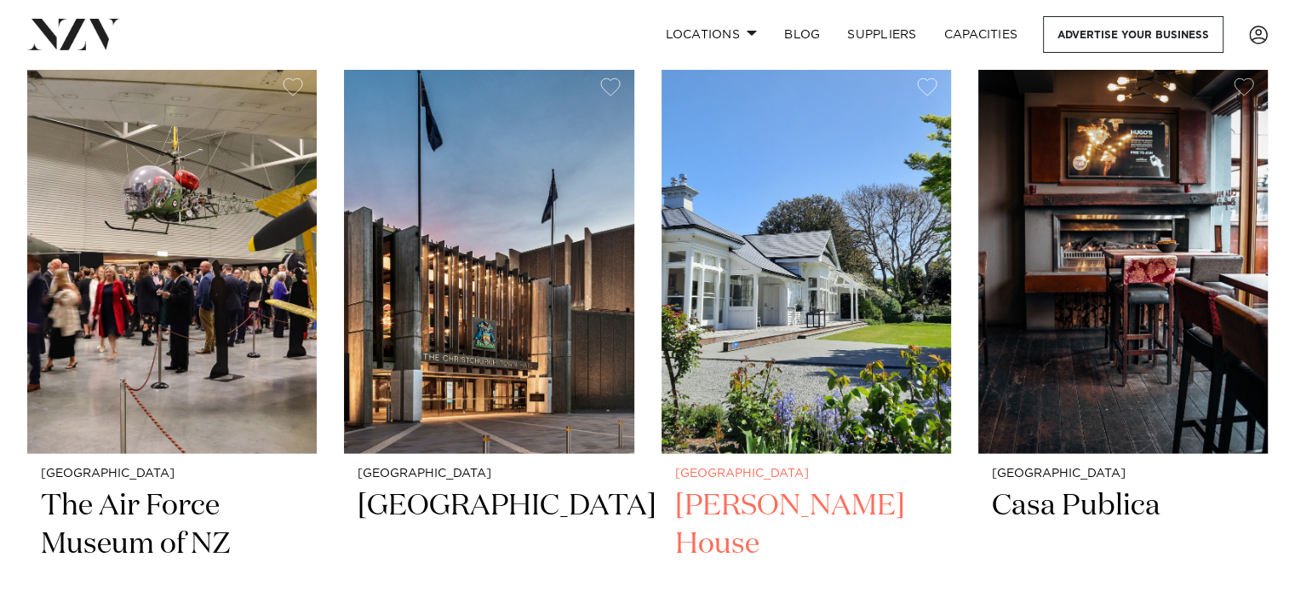
click at [743, 365] on img at bounding box center [805, 258] width 289 height 388
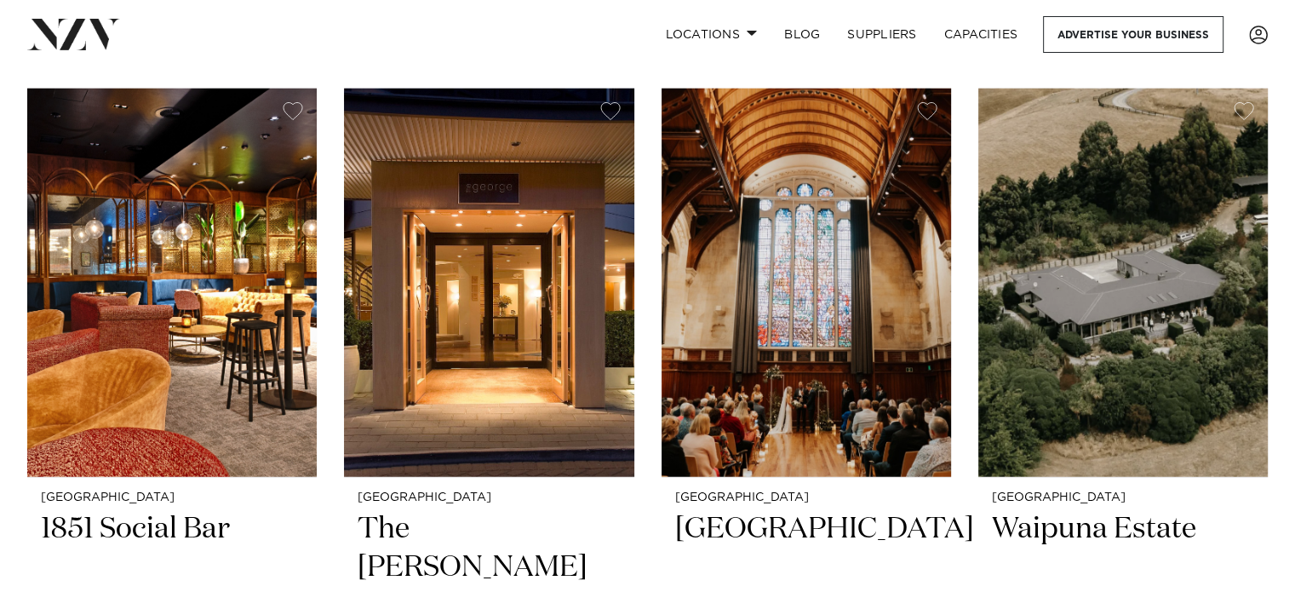
scroll to position [4490, 0]
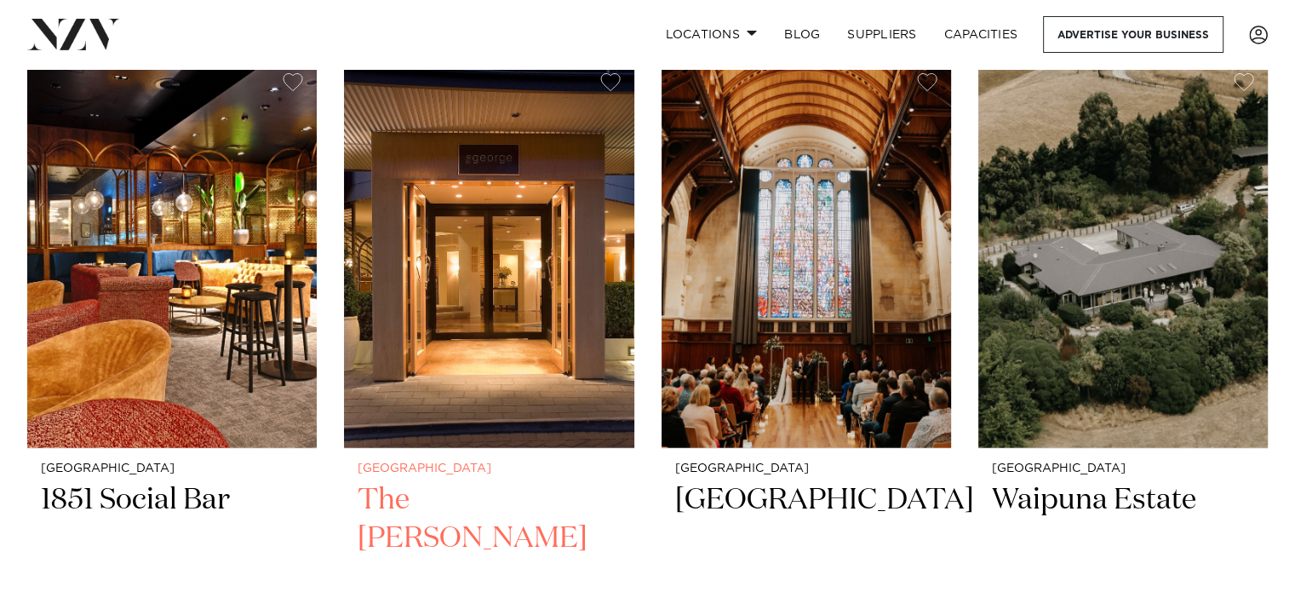
click at [458, 306] on img at bounding box center [488, 254] width 289 height 388
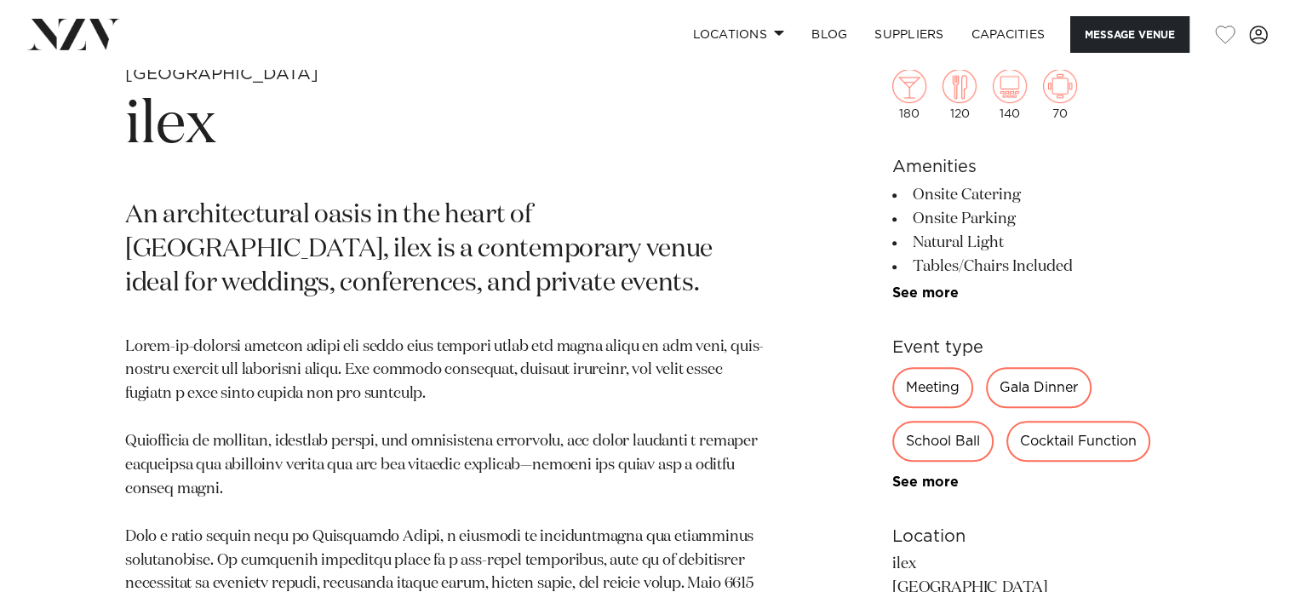
scroll to position [341, 0]
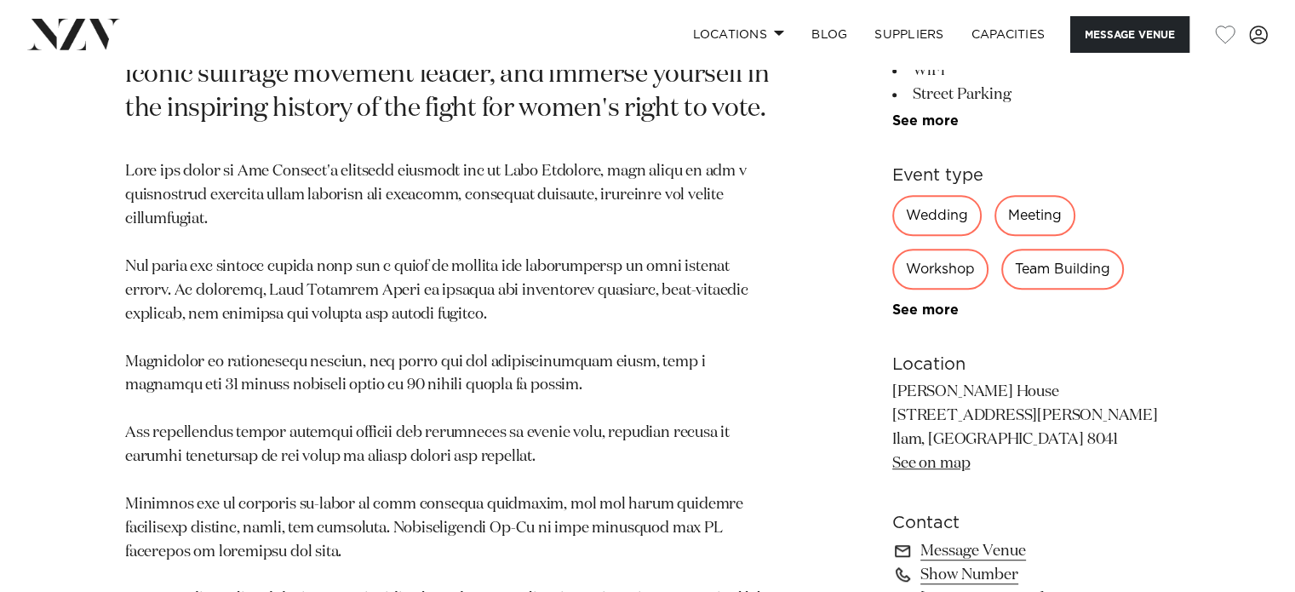
scroll to position [936, 0]
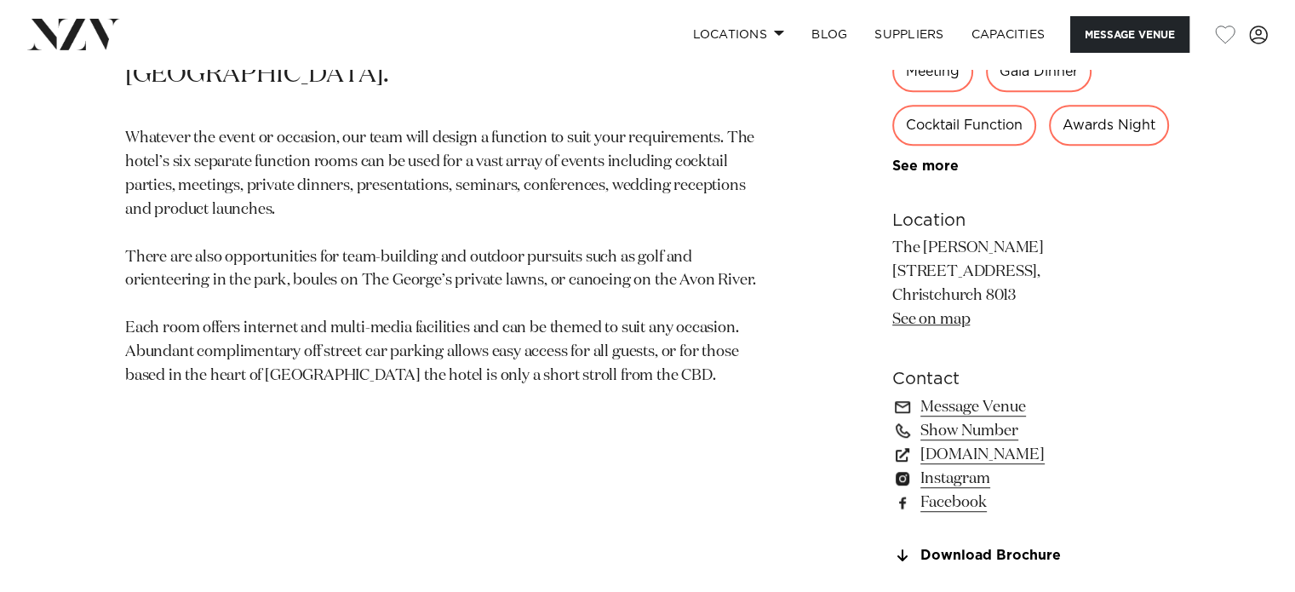
scroll to position [1107, 0]
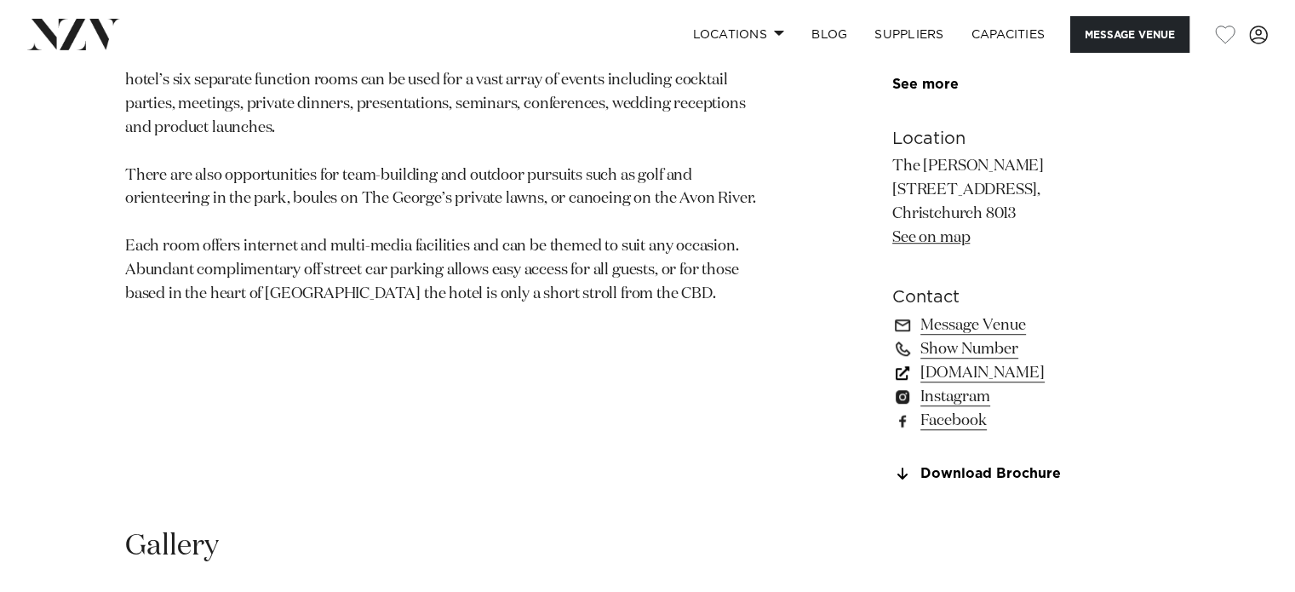
click at [980, 366] on link "[DOMAIN_NAME]" at bounding box center [1031, 373] width 278 height 24
